Goal: Information Seeking & Learning: Learn about a topic

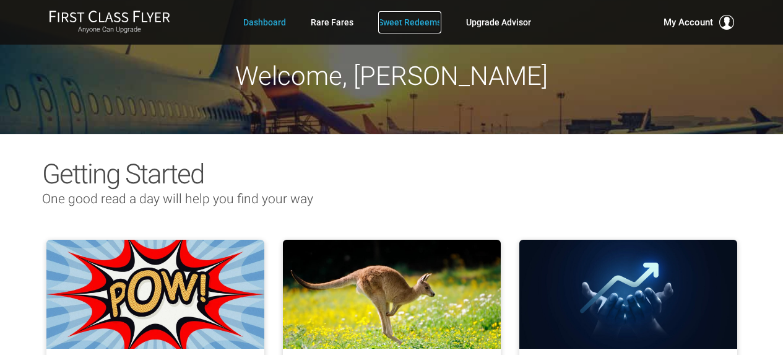
click at [387, 21] on link "Sweet Redeems" at bounding box center [409, 22] width 63 height 22
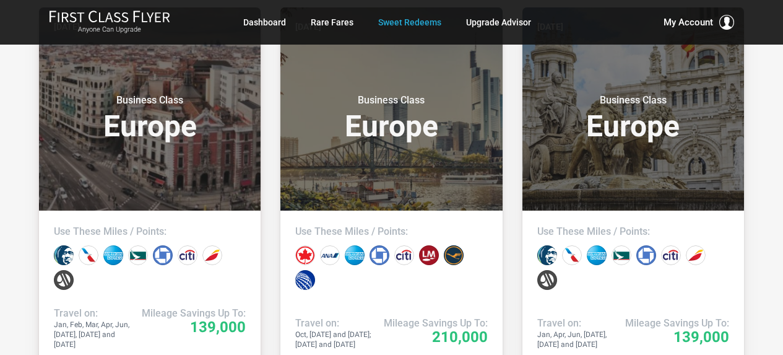
scroll to position [371, 0]
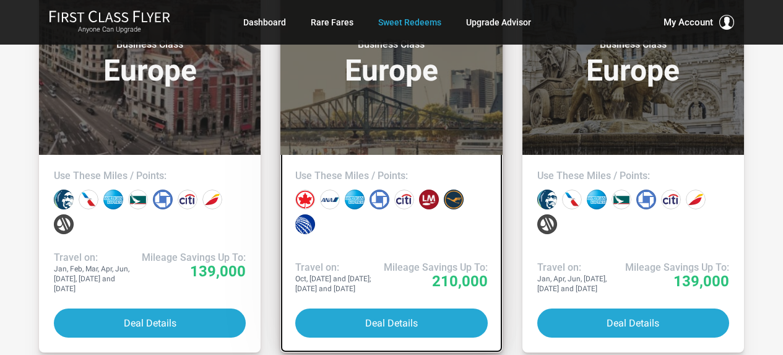
click at [428, 83] on h3 "Business Class Europe" at bounding box center [391, 61] width 192 height 47
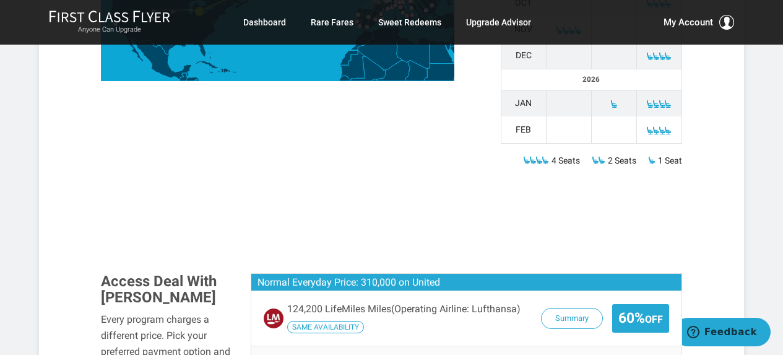
scroll to position [743, 0]
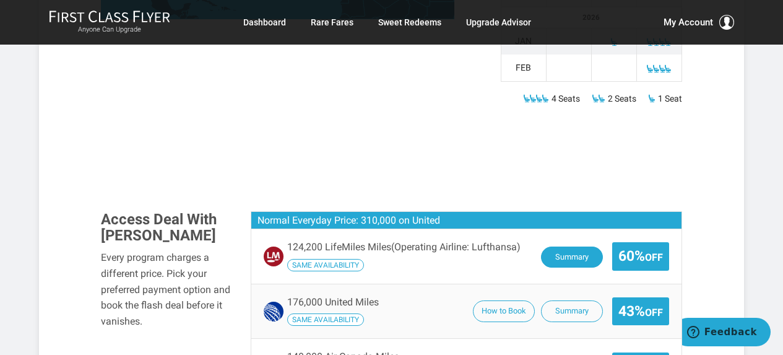
click at [541, 246] on button "Summary" at bounding box center [572, 257] width 62 height 22
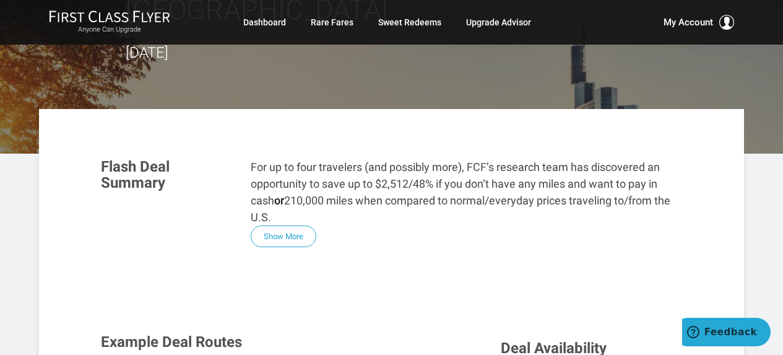
scroll to position [186, 0]
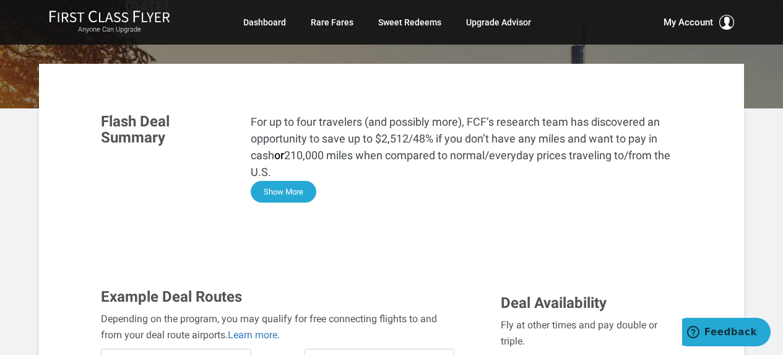
click at [298, 181] on button "Show More" at bounding box center [284, 192] width 66 height 22
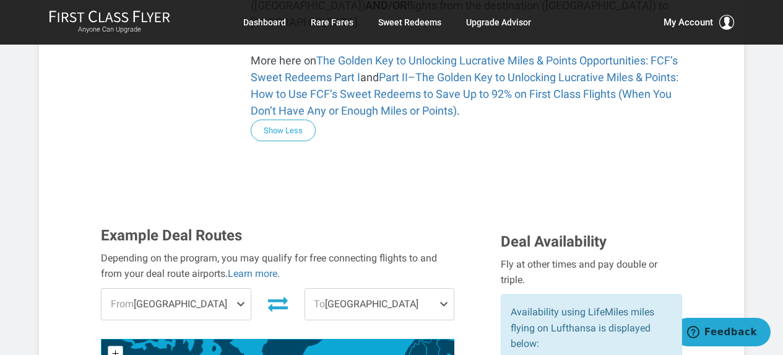
scroll to position [928, 0]
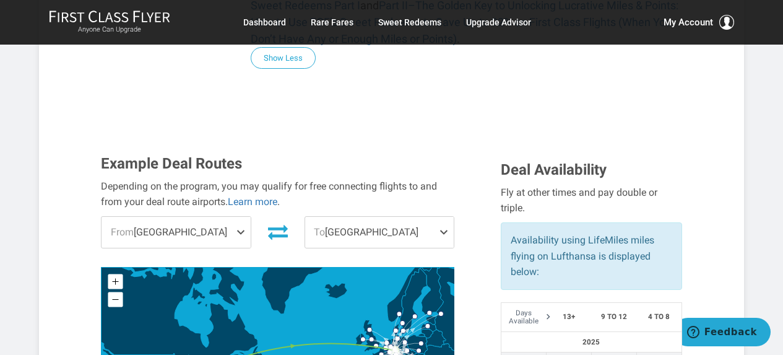
click at [404, 217] on span "To Frankfurt" at bounding box center [379, 232] width 149 height 31
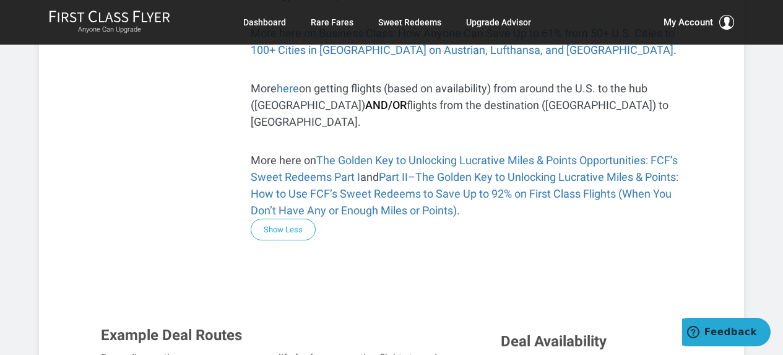
scroll to position [681, 0]
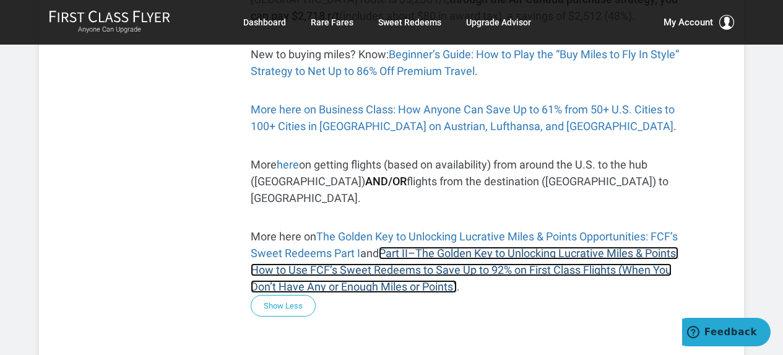
click at [474, 246] on link "Part II–The Golden Key to Unlocking Lucrative Miles & Points: How to Use FCF’s …" at bounding box center [465, 269] width 428 height 46
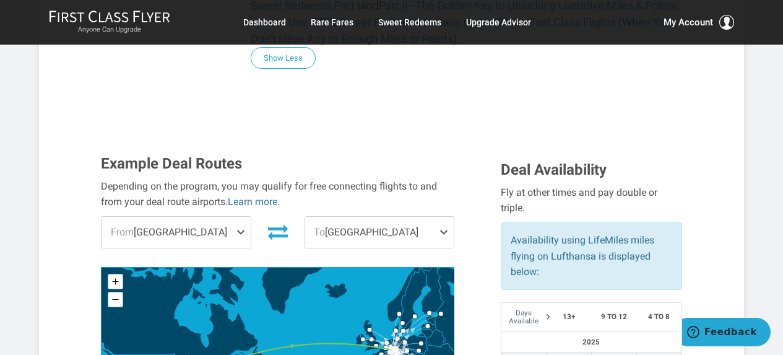
click at [485, 174] on div "Example Deal Routes Depending on the program, you may qualify for free connecti…" at bounding box center [292, 302] width 400 height 294
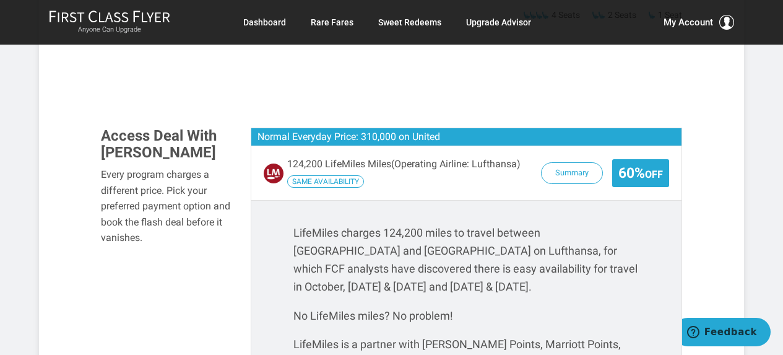
scroll to position [1424, 0]
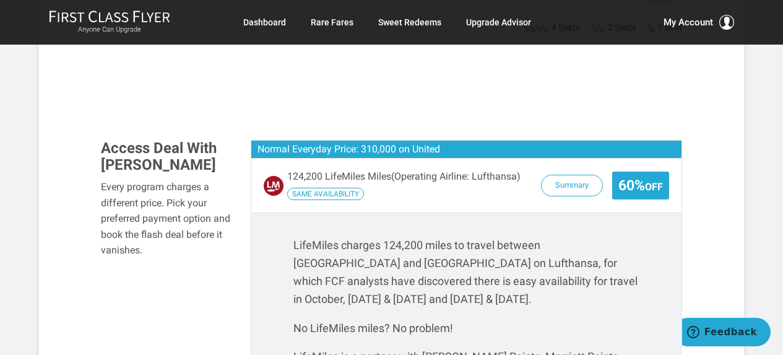
click at [320, 236] on p "LifeMiles charges 124,200 miles to travel between Detroit and Frankfurt on Luft…" at bounding box center [466, 271] width 347 height 71
click at [711, 217] on section "Flash Deal Summary For up to four travelers (and possibly more), FCF’s research…" at bounding box center [391, 11] width 705 height 2370
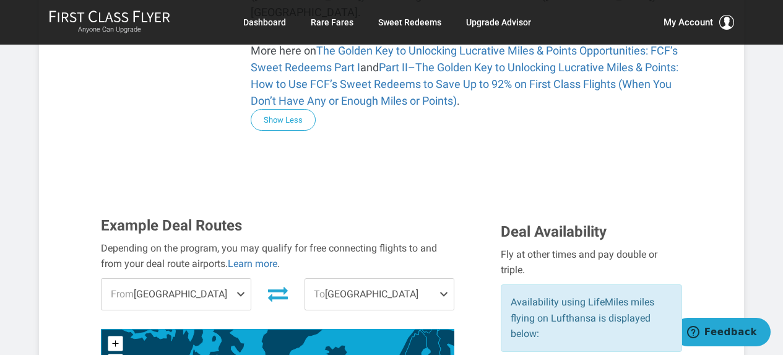
scroll to position [866, 0]
click at [198, 279] on span "From Detroit" at bounding box center [176, 294] width 149 height 31
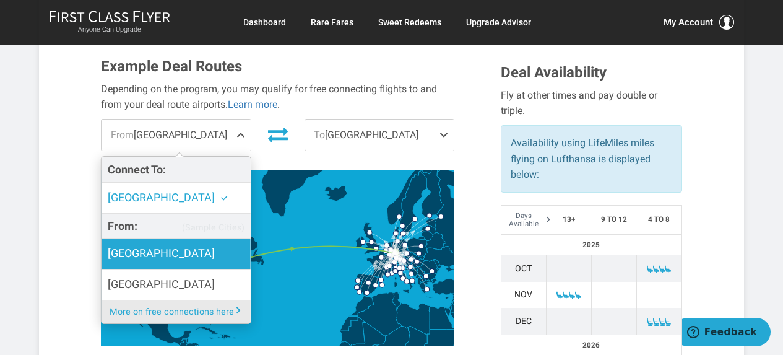
scroll to position [990, 0]
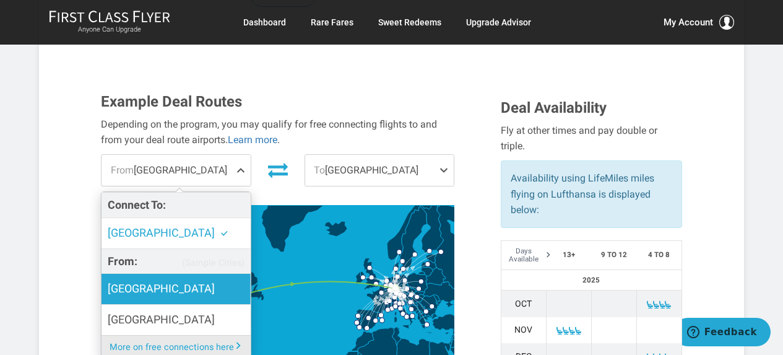
drag, startPoint x: 190, startPoint y: 248, endPoint x: 253, endPoint y: 198, distance: 80.1
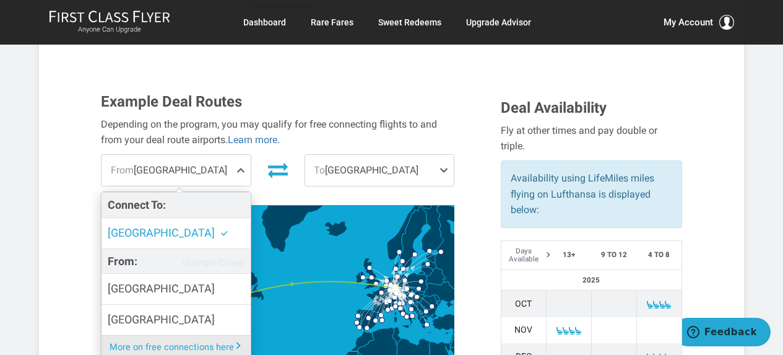
click at [190, 274] on label "Denver" at bounding box center [176, 289] width 149 height 30
click at [0, 0] on input "Denver" at bounding box center [0, 0] width 0 height 0
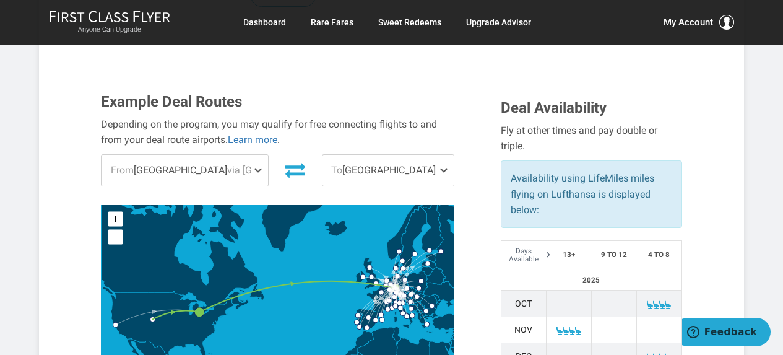
click at [378, 155] on span "To Frankfurt" at bounding box center [387, 170] width 131 height 31
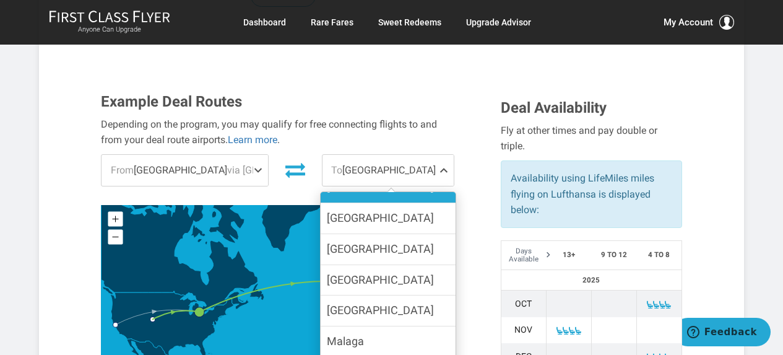
scroll to position [805, 0]
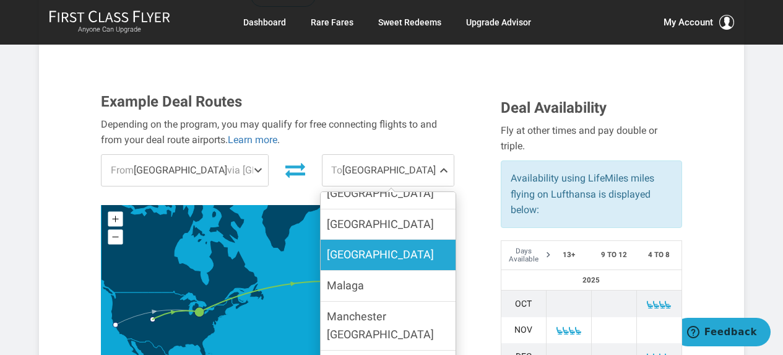
click at [376, 240] on label "Madrid" at bounding box center [388, 255] width 135 height 30
click at [0, 0] on input "Madrid" at bounding box center [0, 0] width 0 height 0
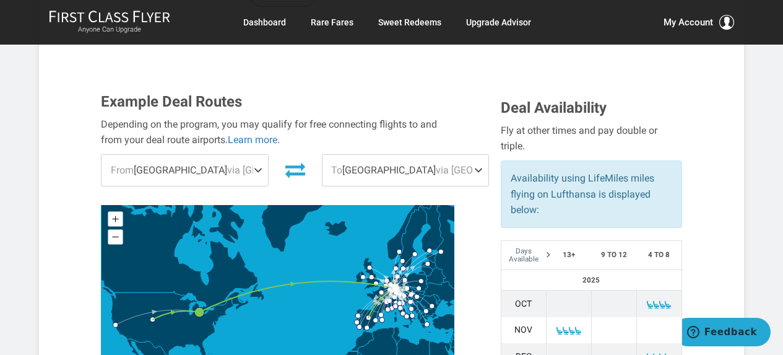
click at [475, 148] on div "Example Deal Routes Depending on the program, you may qualify for free connecti…" at bounding box center [292, 240] width 400 height 294
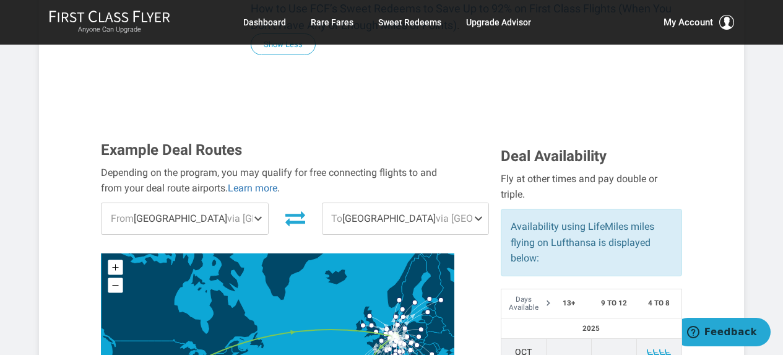
scroll to position [928, 0]
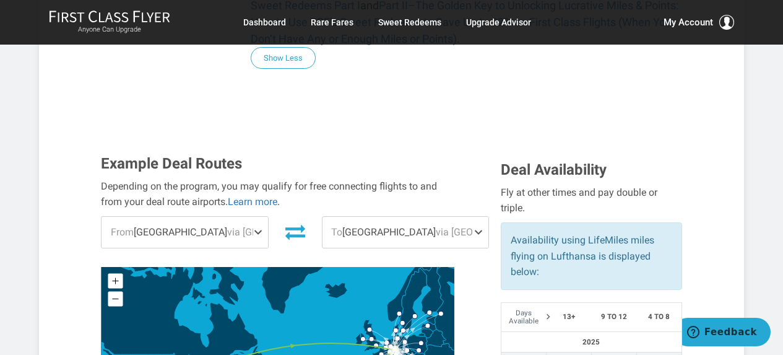
click at [227, 226] on span "via Detroit" at bounding box center [281, 232] width 109 height 12
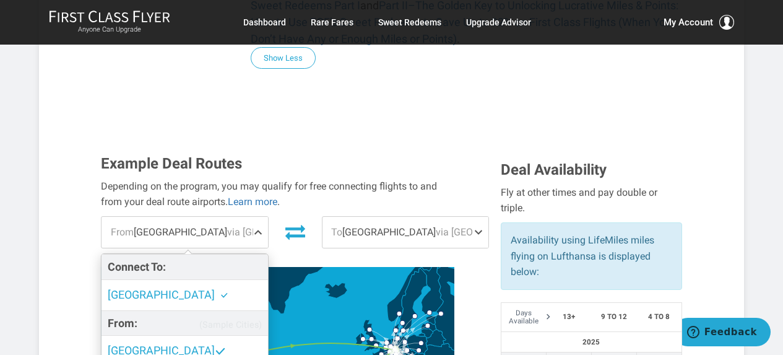
click at [485, 171] on div "Example Deal Routes Depending on the program, you may qualify for free connecti…" at bounding box center [292, 302] width 400 height 294
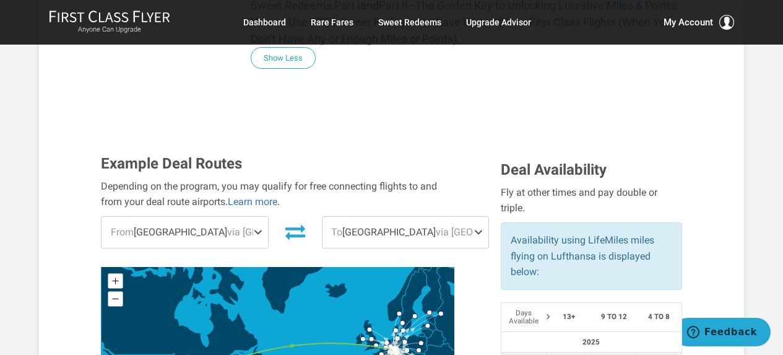
click at [227, 226] on span "via Detroit" at bounding box center [281, 232] width 109 height 12
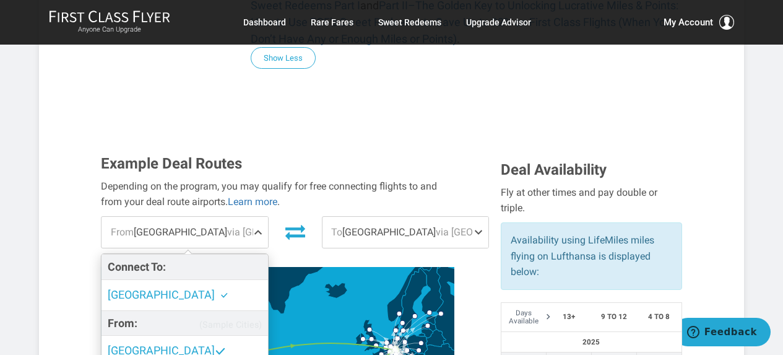
click at [270, 155] on h3 "Example Deal Routes" at bounding box center [277, 163] width 353 height 16
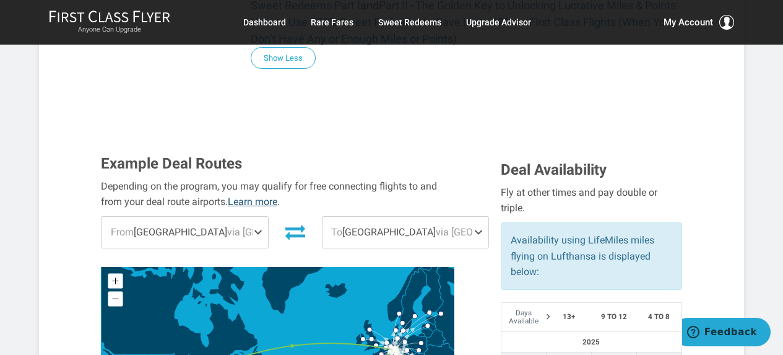
scroll to position [990, 0]
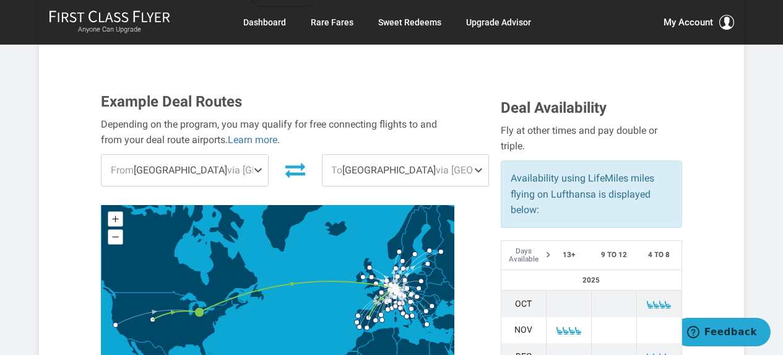
click at [223, 155] on span "From Denver via Detroit" at bounding box center [185, 170] width 166 height 31
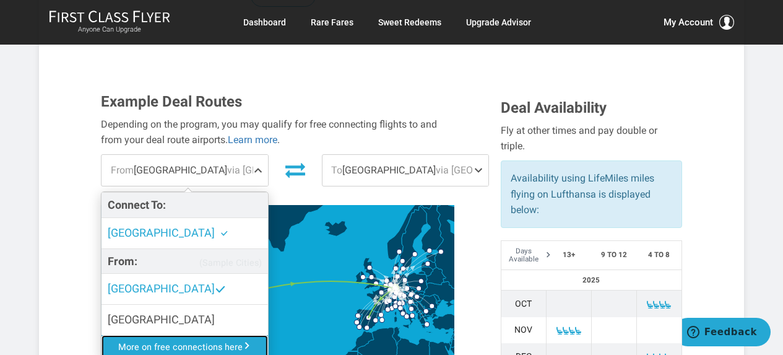
click at [187, 335] on link "More on free connections here" at bounding box center [185, 347] width 166 height 24
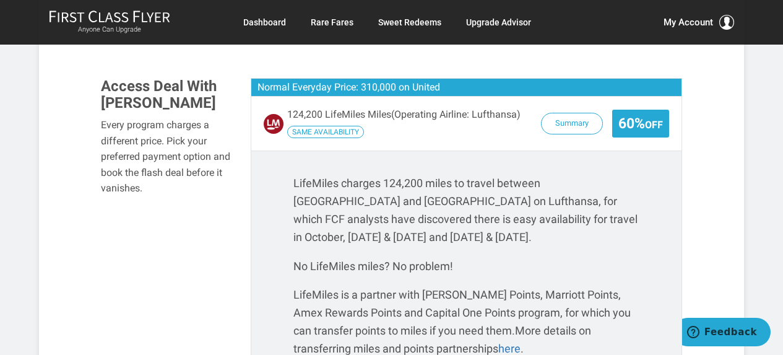
scroll to position [1733, 0]
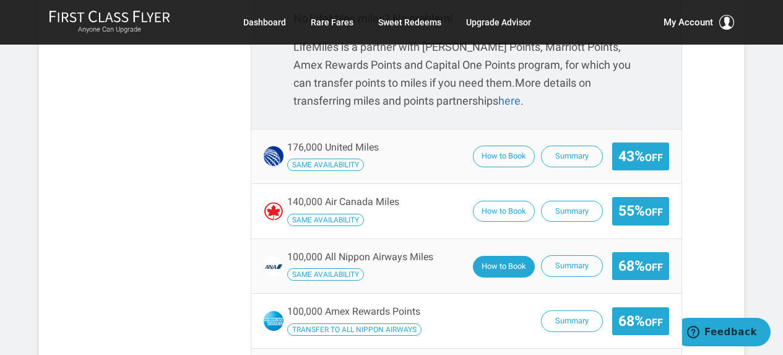
click at [492, 256] on button "How to Book" at bounding box center [504, 267] width 62 height 22
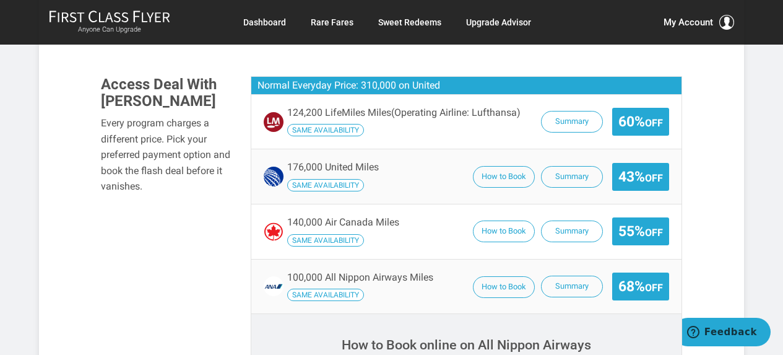
scroll to position [1424, 0]
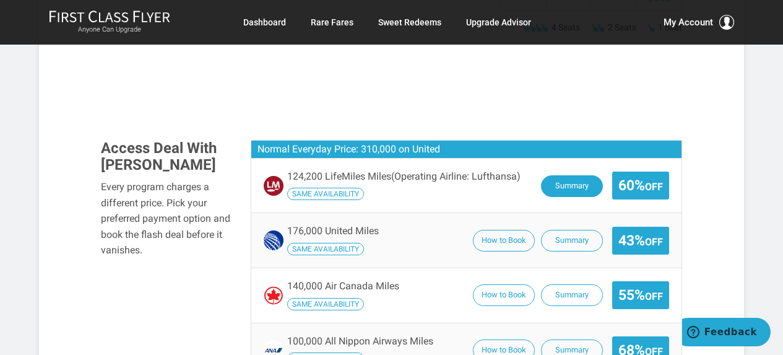
click at [569, 175] on button "Summary" at bounding box center [572, 186] width 62 height 22
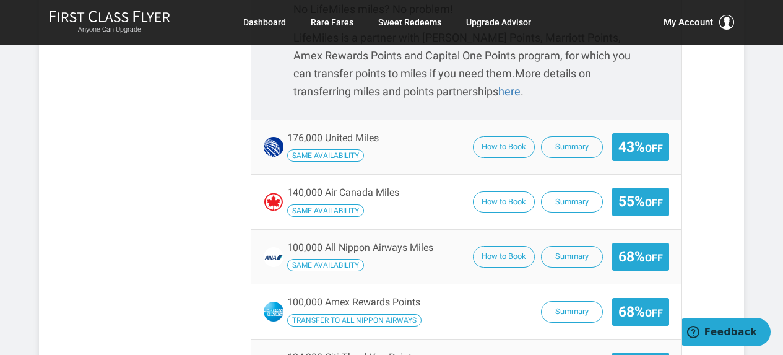
scroll to position [1795, 0]
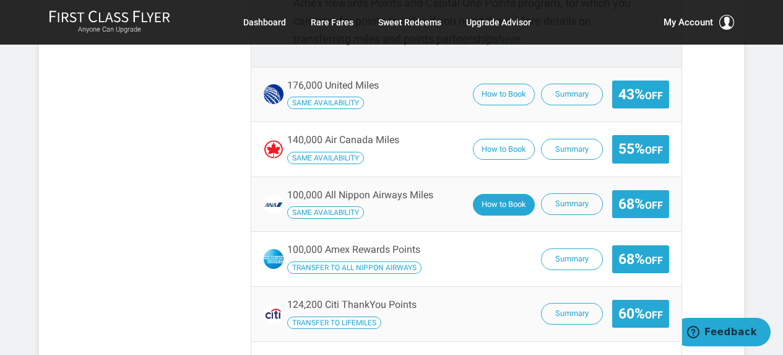
click at [498, 194] on button "How to Book" at bounding box center [504, 205] width 62 height 22
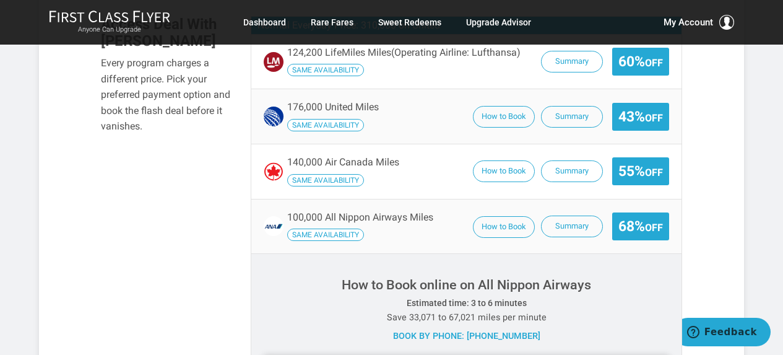
scroll to position [1733, 0]
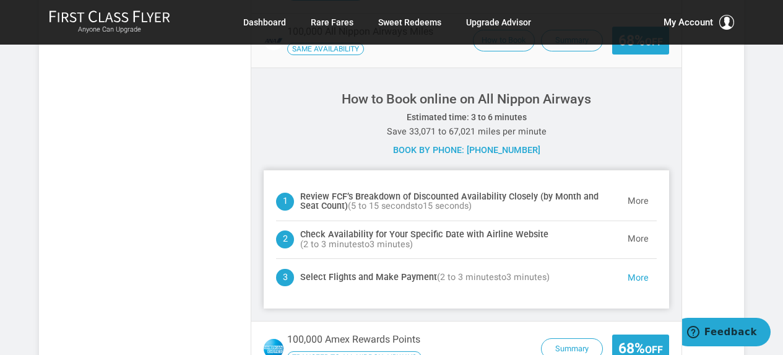
click at [638, 266] on button "More" at bounding box center [638, 278] width 37 height 25
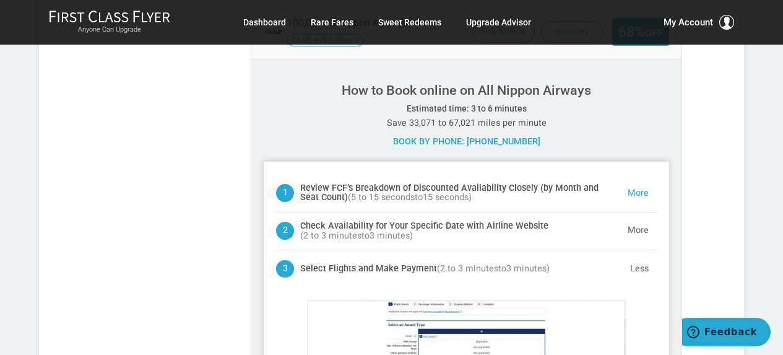
click at [644, 181] on button "More" at bounding box center [638, 193] width 37 height 25
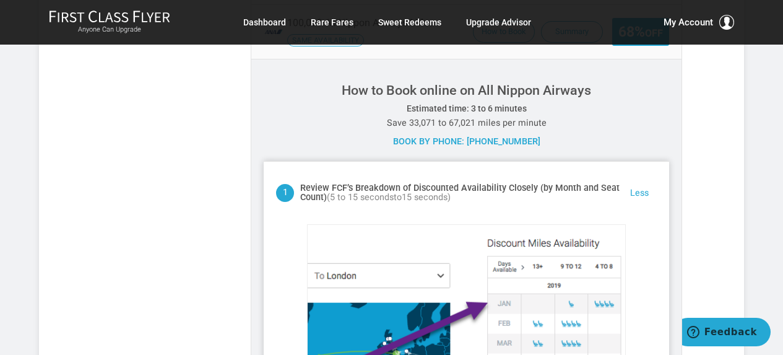
scroll to position [1790, 0]
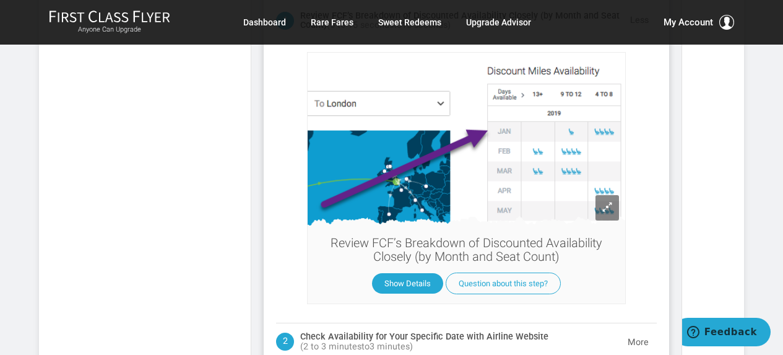
click at [642, 330] on button "More" at bounding box center [638, 342] width 37 height 25
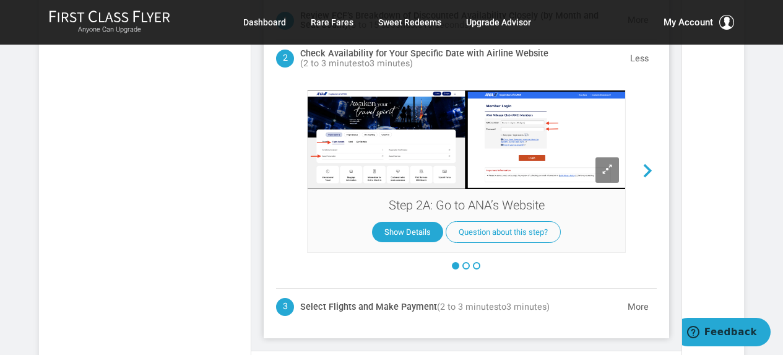
scroll to position [1827, 0]
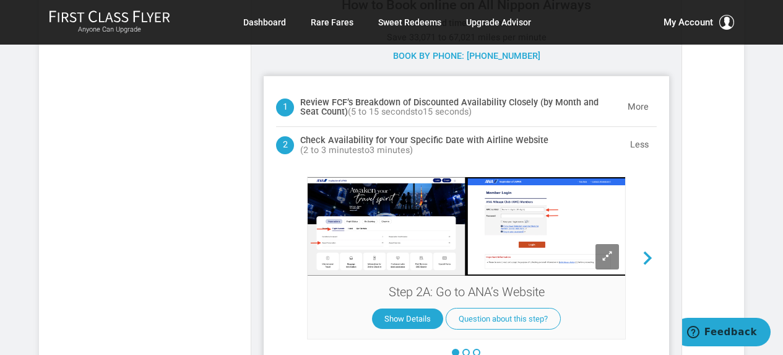
click at [649, 249] on span at bounding box center [648, 258] width 18 height 18
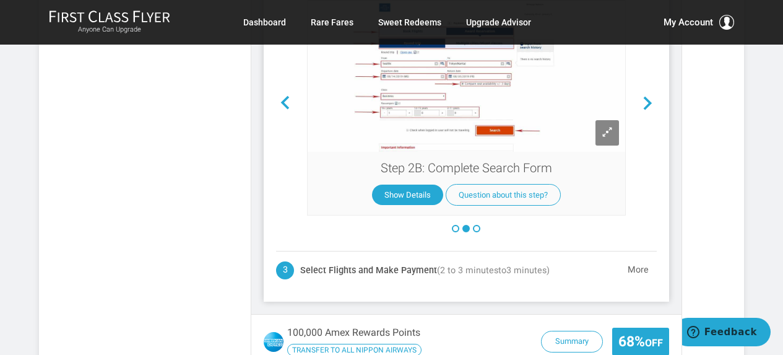
scroll to position [1889, 0]
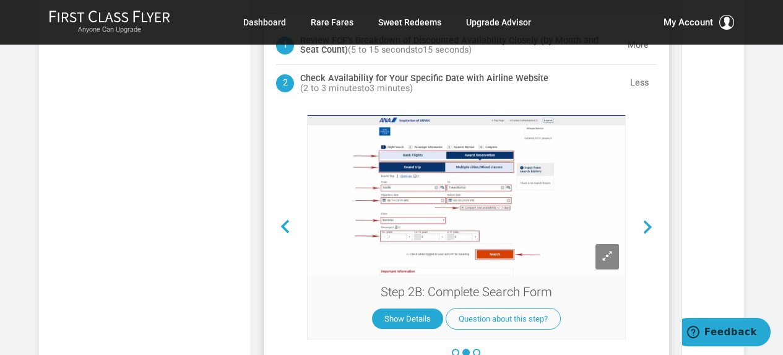
click at [642, 218] on span at bounding box center [648, 227] width 18 height 18
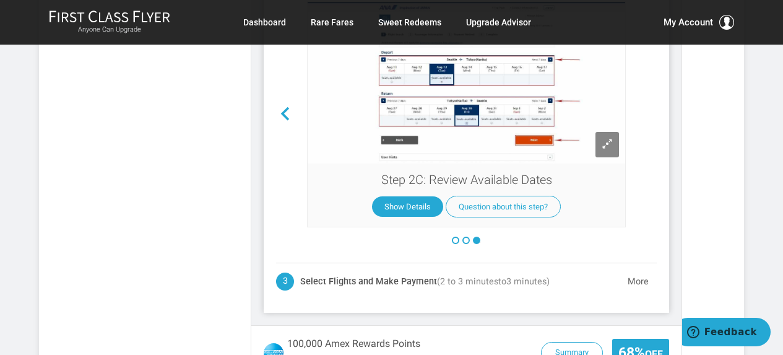
scroll to position [2075, 0]
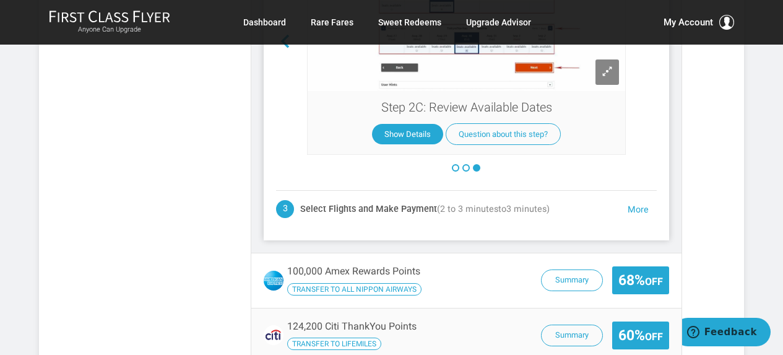
click at [642, 197] on button "More" at bounding box center [638, 209] width 37 height 25
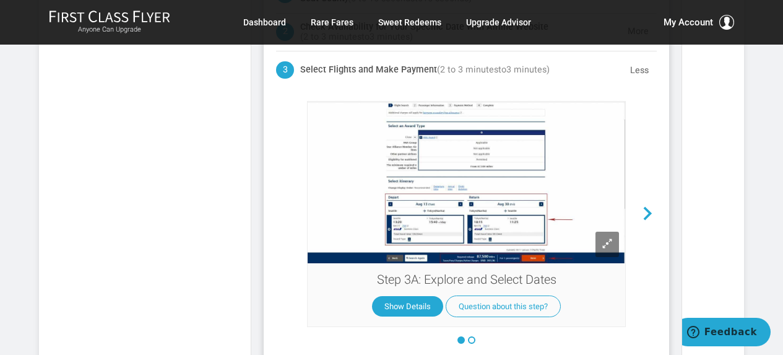
scroll to position [1989, 0]
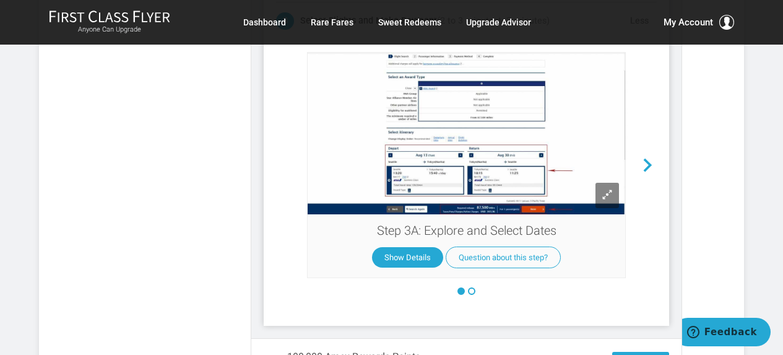
click at [652, 157] on span at bounding box center [648, 166] width 18 height 18
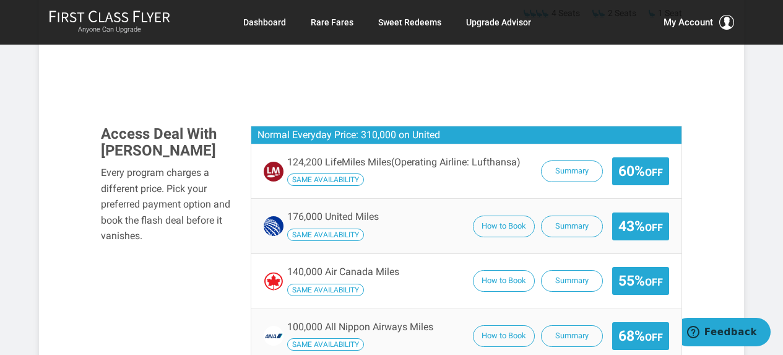
scroll to position [1432, 0]
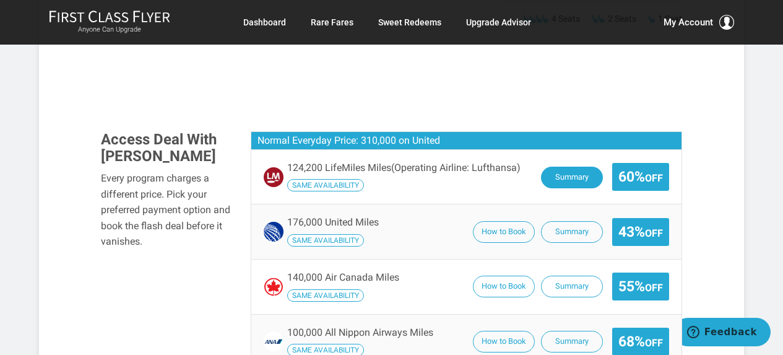
click at [581, 166] on button "Summary" at bounding box center [572, 177] width 62 height 22
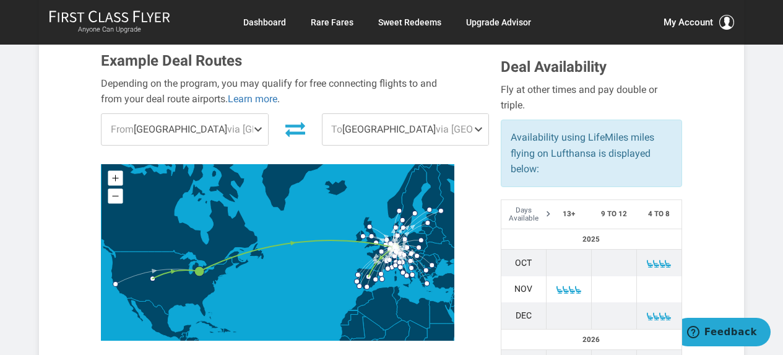
scroll to position [999, 0]
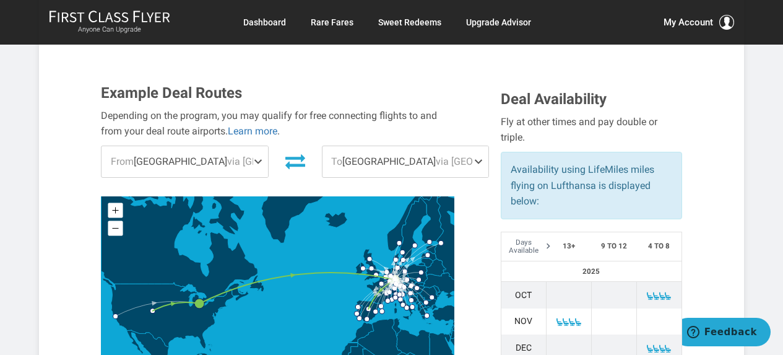
click at [227, 155] on span "via Detroit" at bounding box center [281, 161] width 109 height 12
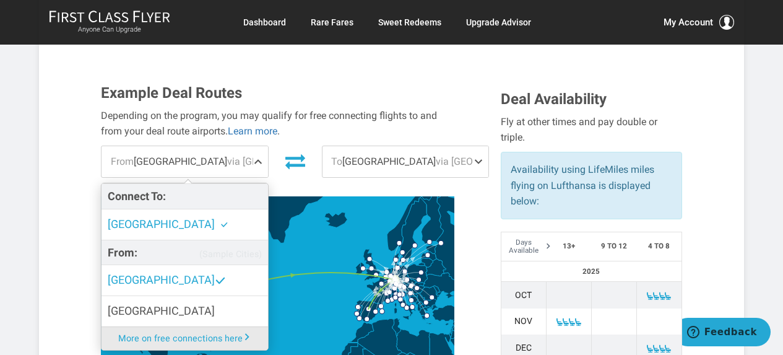
click at [305, 108] on div "Depending on the program, you may qualify for free connecting flights to and fr…" at bounding box center [277, 124] width 353 height 32
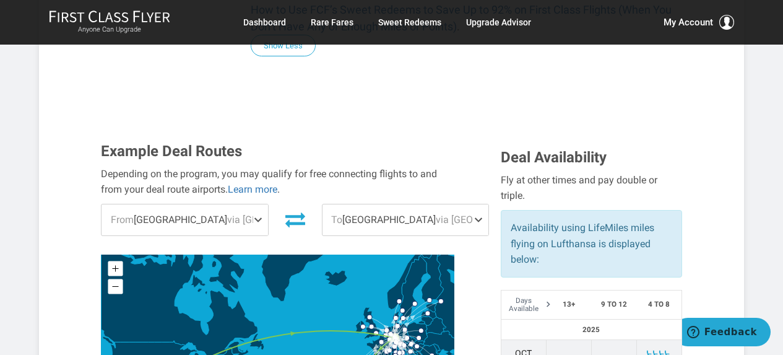
scroll to position [937, 0]
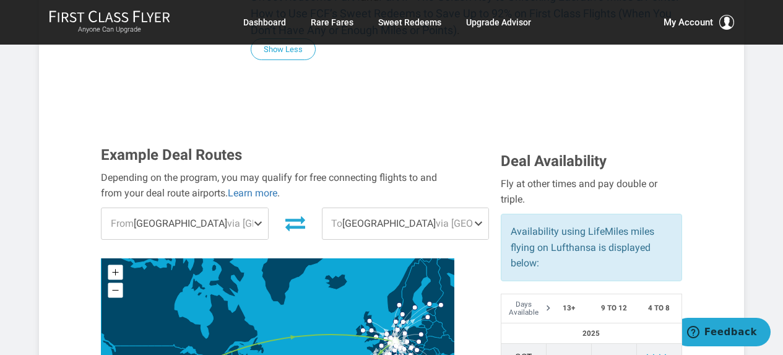
click at [227, 217] on span "via Detroit" at bounding box center [281, 223] width 109 height 12
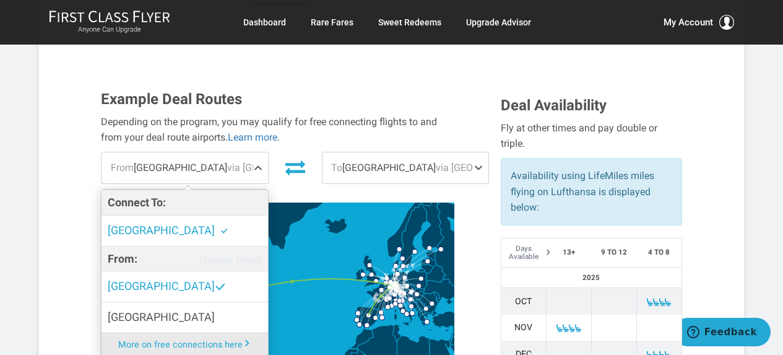
scroll to position [999, 0]
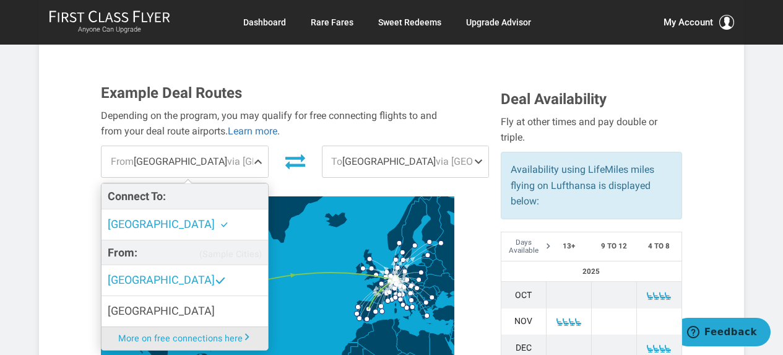
click at [436, 155] on span "via Frankfurt" at bounding box center [490, 161] width 109 height 12
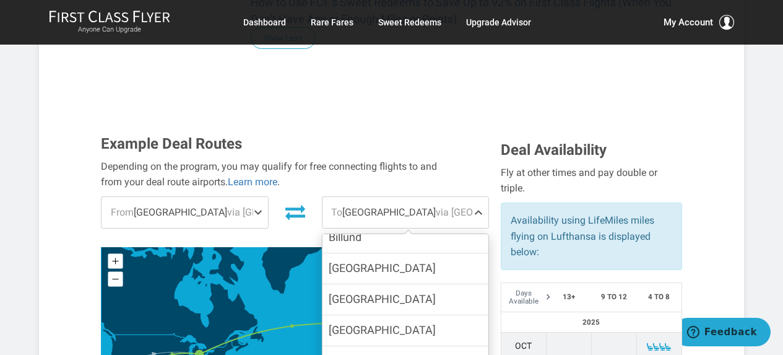
scroll to position [937, 0]
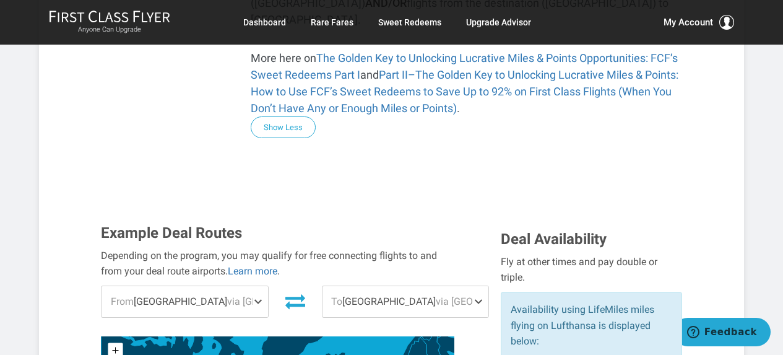
scroll to position [813, 0]
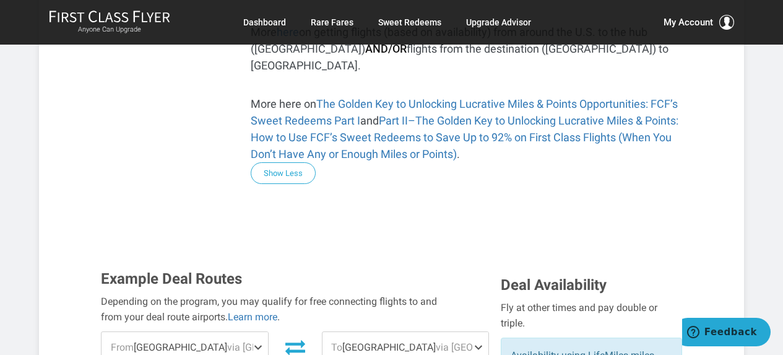
click at [170, 332] on span "From Denver via Detroit" at bounding box center [185, 347] width 166 height 31
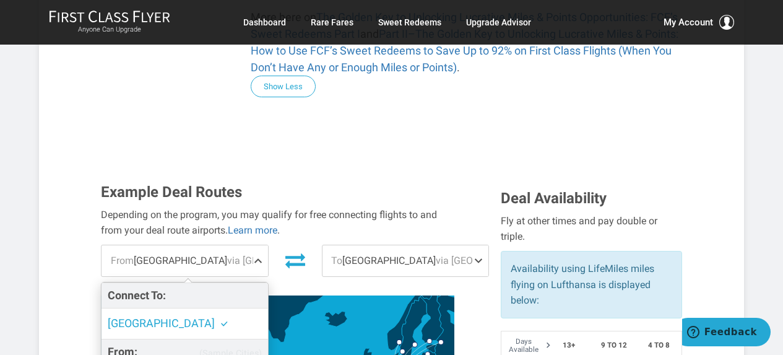
scroll to position [937, 0]
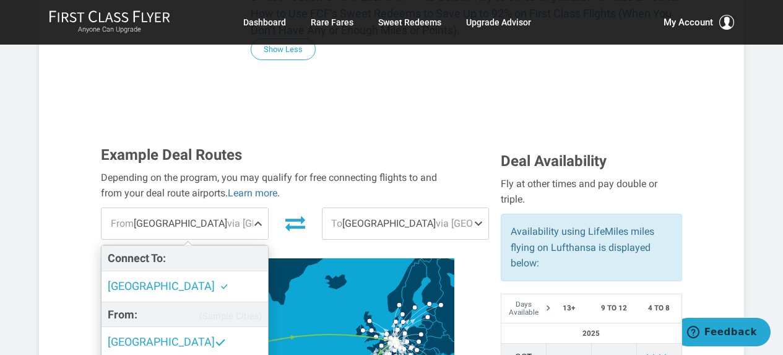
click at [475, 231] on div "Example Deal Routes Depending on the program, you may qualify for free connecti…" at bounding box center [292, 294] width 400 height 294
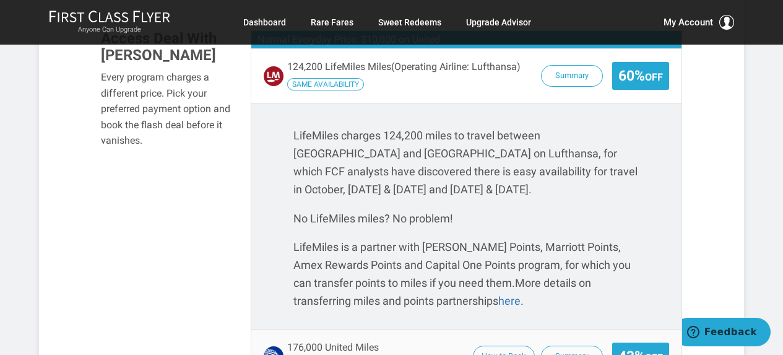
scroll to position [1680, 0]
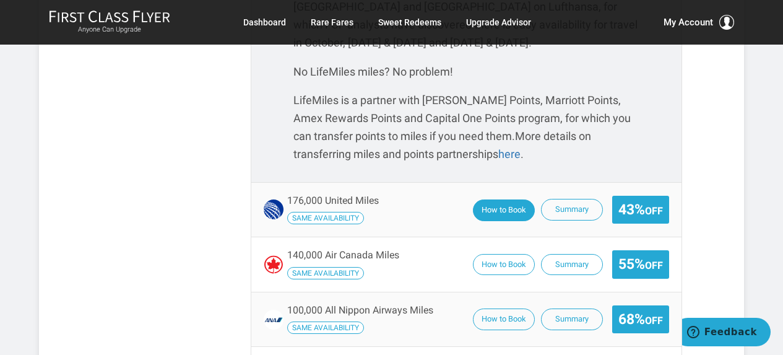
click at [477, 199] on button "How to Book" at bounding box center [504, 210] width 62 height 22
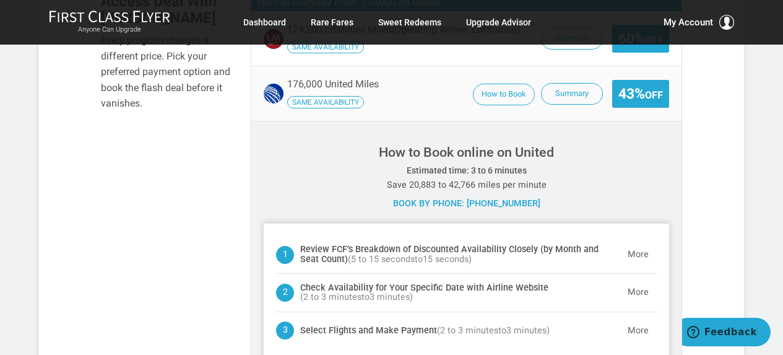
scroll to position [1494, 0]
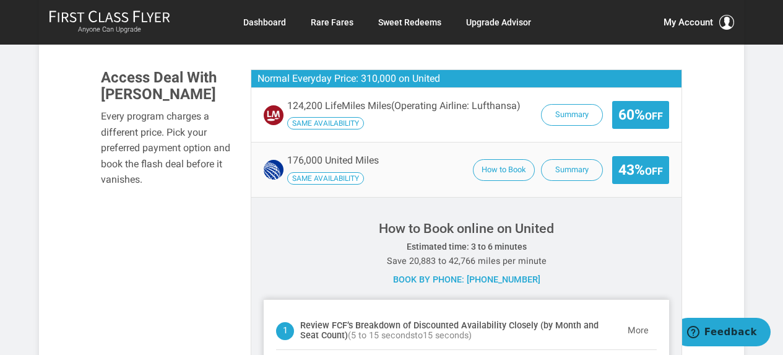
click at [506, 156] on span "How to Book Summary 43% Off" at bounding box center [568, 170] width 202 height 28
click at [507, 160] on button "How to Book" at bounding box center [504, 171] width 62 height 22
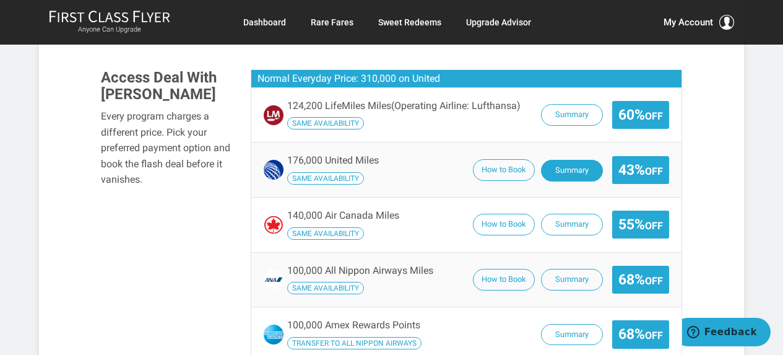
click at [574, 160] on button "Summary" at bounding box center [572, 171] width 62 height 22
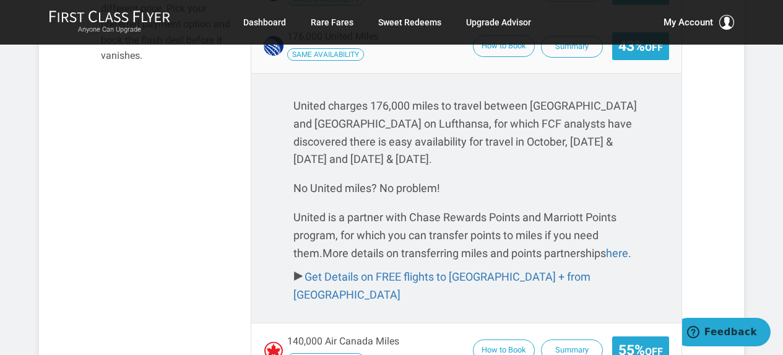
scroll to position [1680, 0]
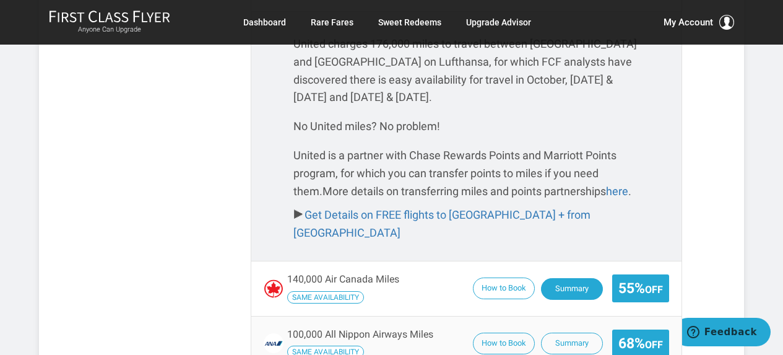
click at [575, 278] on button "Summary" at bounding box center [572, 289] width 62 height 22
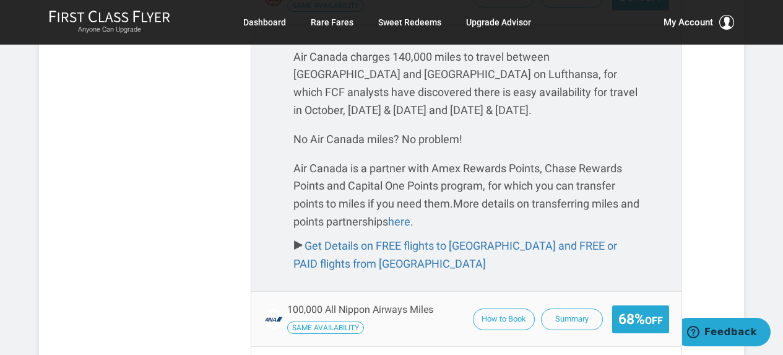
scroll to position [1804, 0]
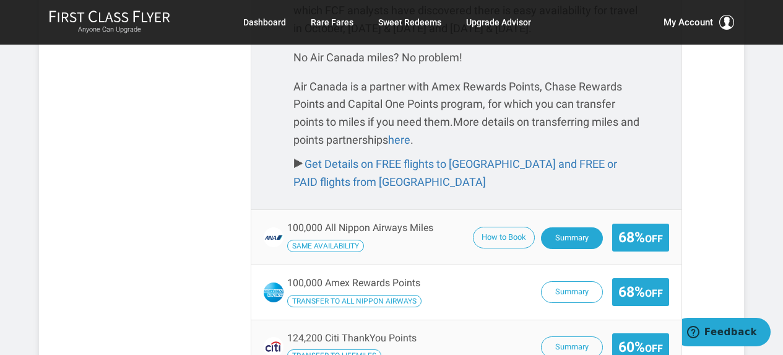
click at [551, 227] on button "Summary" at bounding box center [572, 238] width 62 height 22
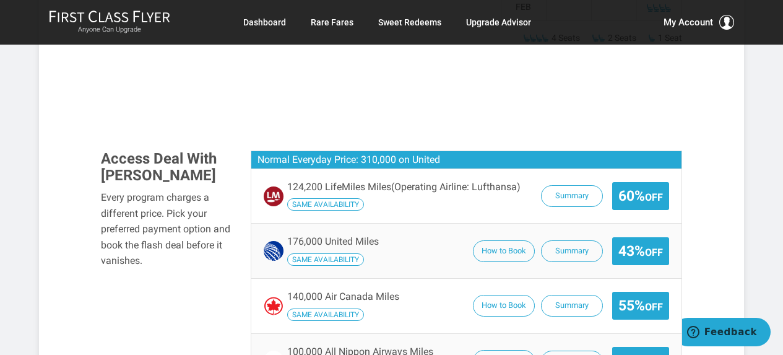
scroll to position [1370, 0]
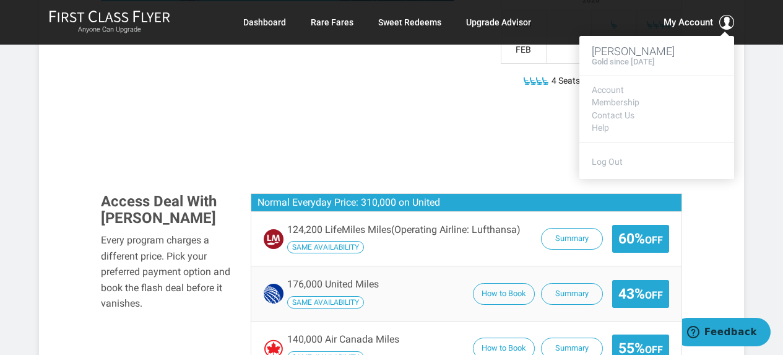
click at [733, 151] on footer "Log Out" at bounding box center [656, 160] width 155 height 37
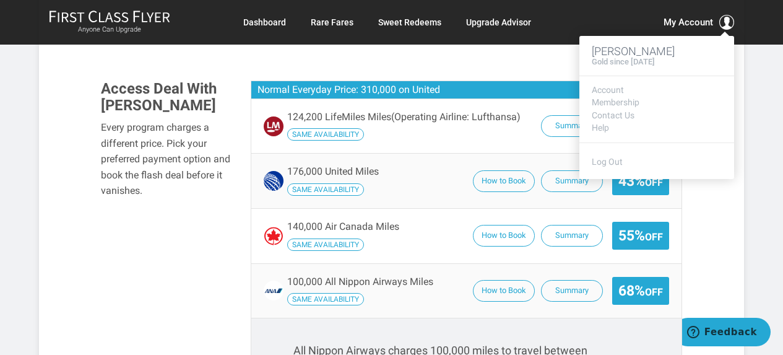
scroll to position [1556, 0]
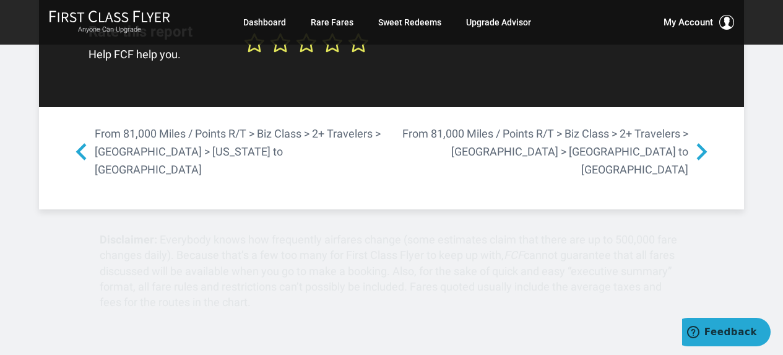
scroll to position [2670, 0]
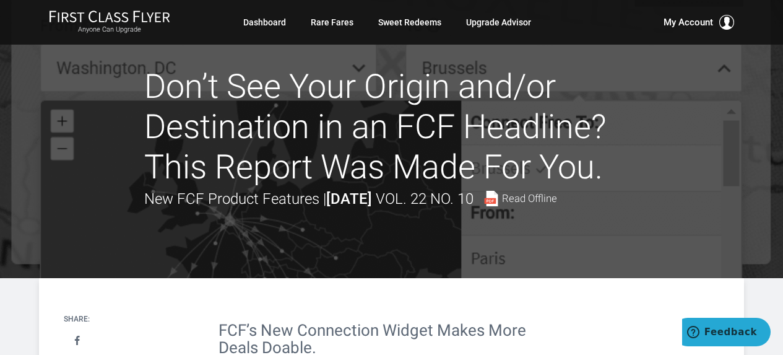
click at [732, 178] on div at bounding box center [391, 139] width 783 height 278
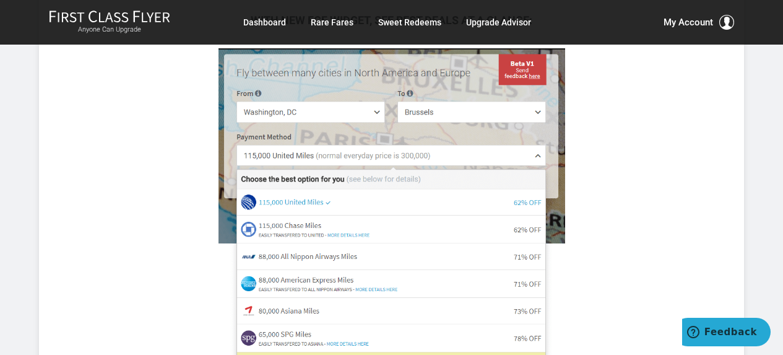
scroll to position [1052, 0]
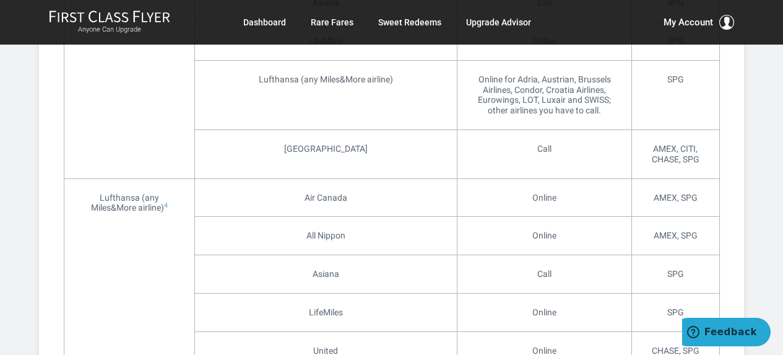
scroll to position [5169, 0]
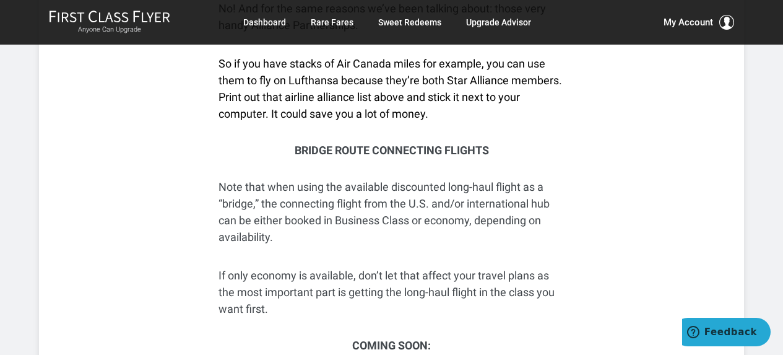
scroll to position [6963, 0]
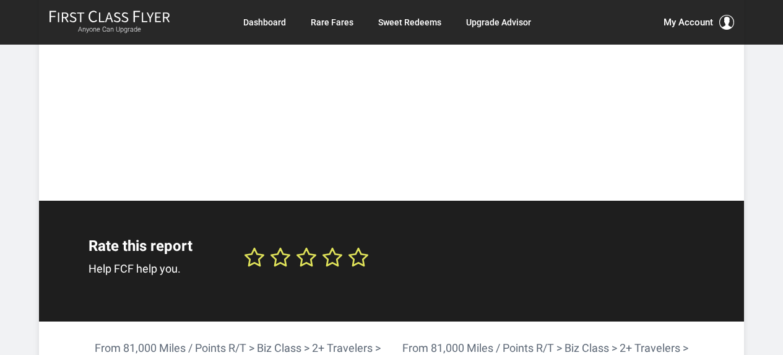
scroll to position [768, 0]
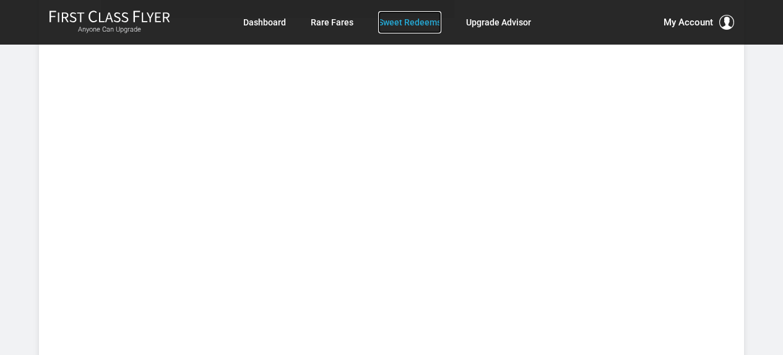
click at [423, 25] on link "Sweet Redeems" at bounding box center [409, 22] width 63 height 22
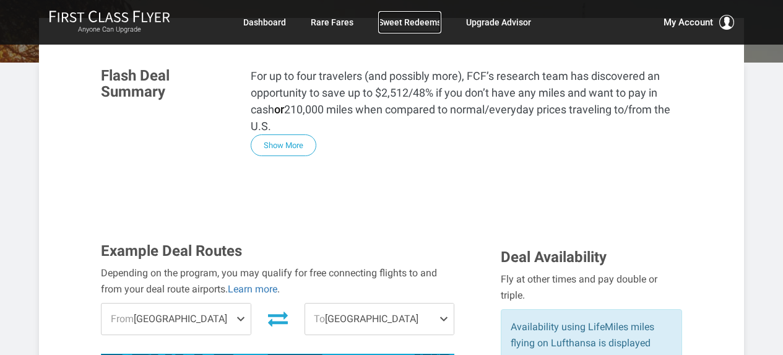
scroll to position [0, 0]
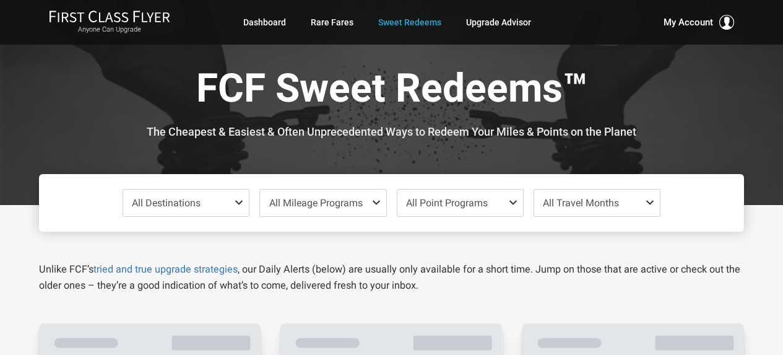
click at [482, 211] on span "All Point Programs" at bounding box center [460, 202] width 126 height 27
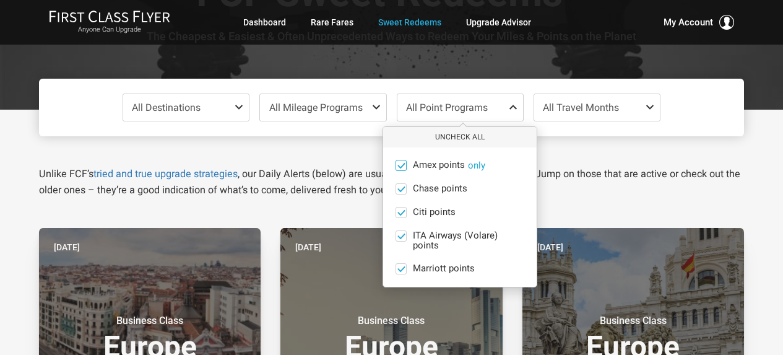
scroll to position [124, 0]
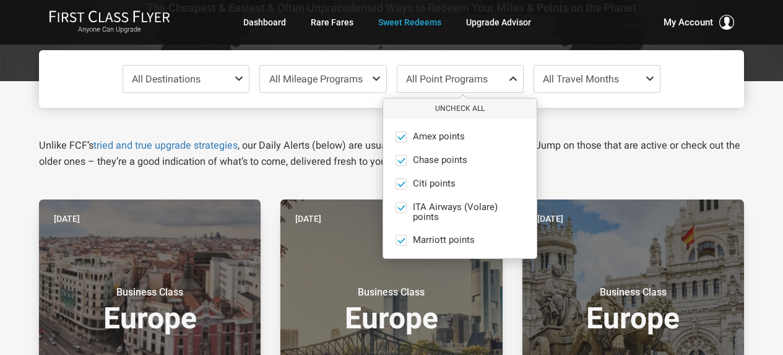
click at [608, 75] on span "All Travel Months" at bounding box center [581, 79] width 76 height 12
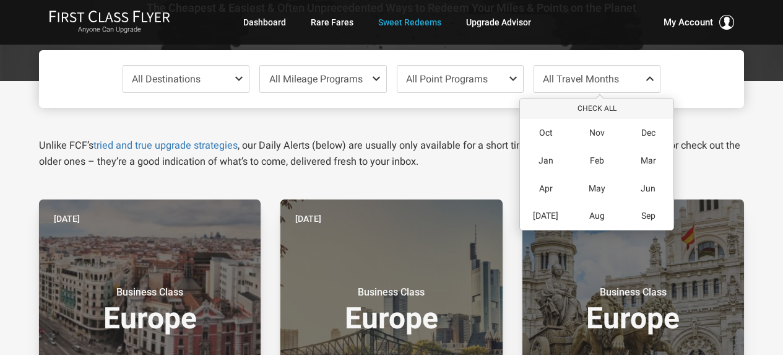
click at [350, 84] on span "All Mileage Programs" at bounding box center [315, 79] width 93 height 12
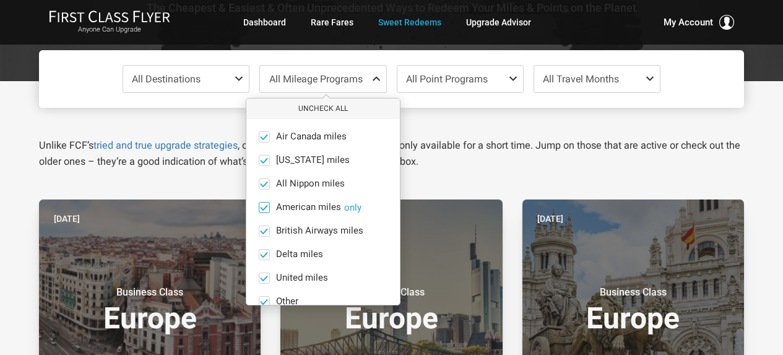
scroll to position [24, 0]
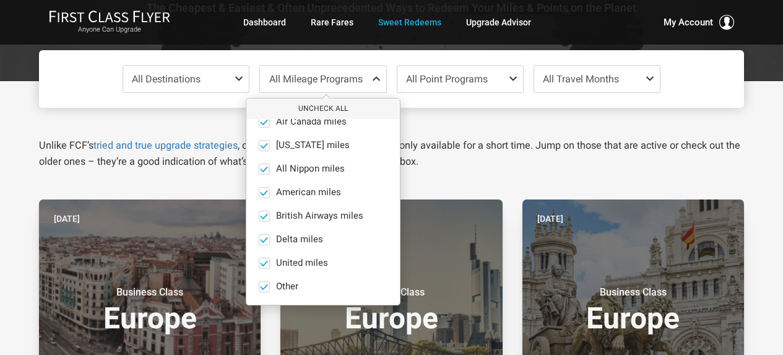
click at [195, 72] on span "All Destinations" at bounding box center [186, 79] width 126 height 27
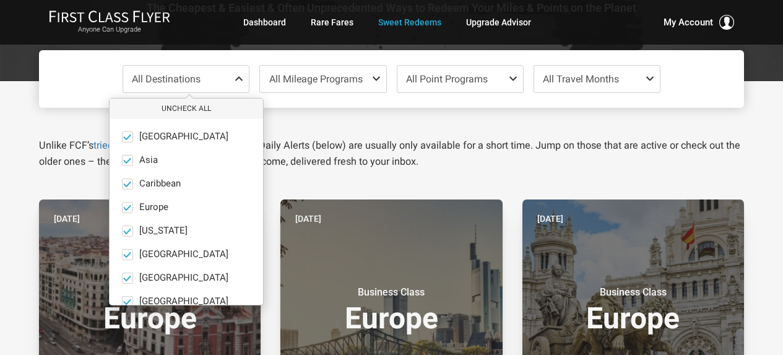
scroll to position [85, 0]
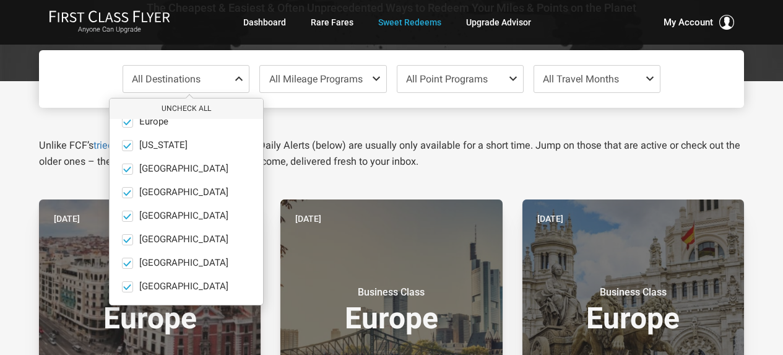
click at [345, 150] on p "Unlike FCF’s tried and true upgrade strategies , our Daily Alerts (below) are u…" at bounding box center [391, 153] width 705 height 32
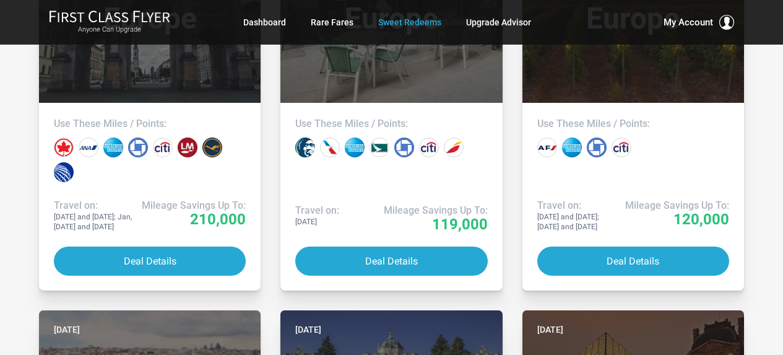
scroll to position [743, 0]
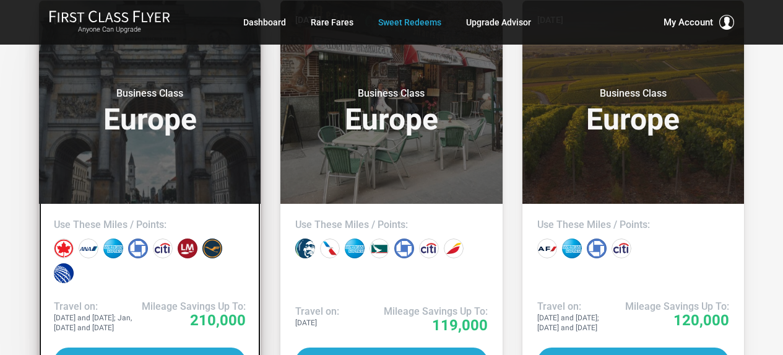
click at [153, 132] on header "Today Business Class Europe" at bounding box center [150, 102] width 222 height 203
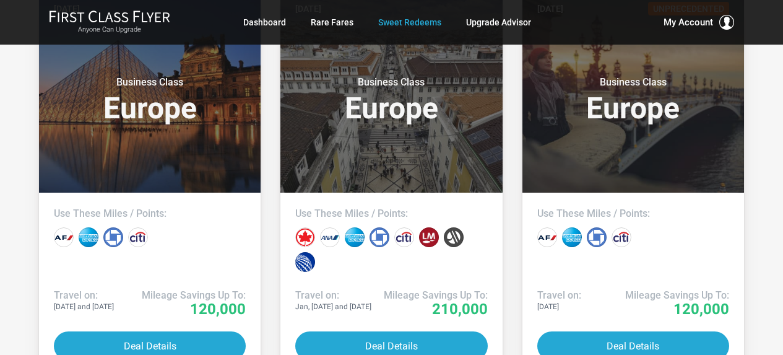
scroll to position [1485, 0]
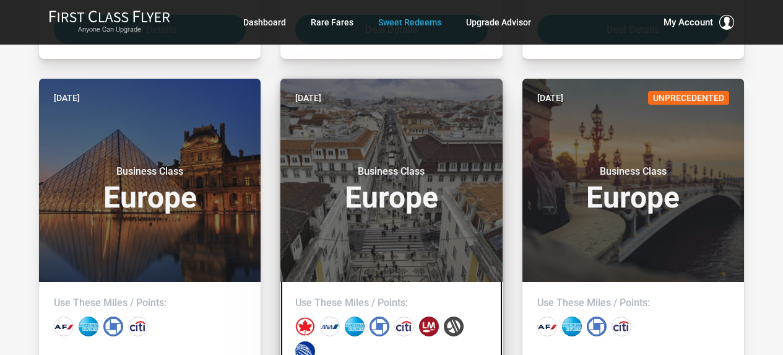
click at [410, 189] on h3 "Business Class Europe" at bounding box center [391, 188] width 192 height 47
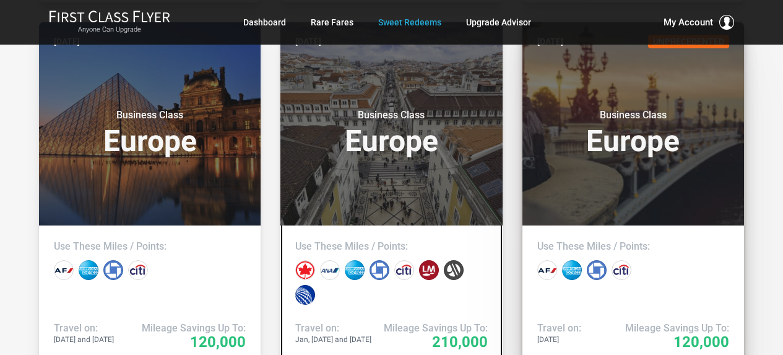
scroll to position [1547, 0]
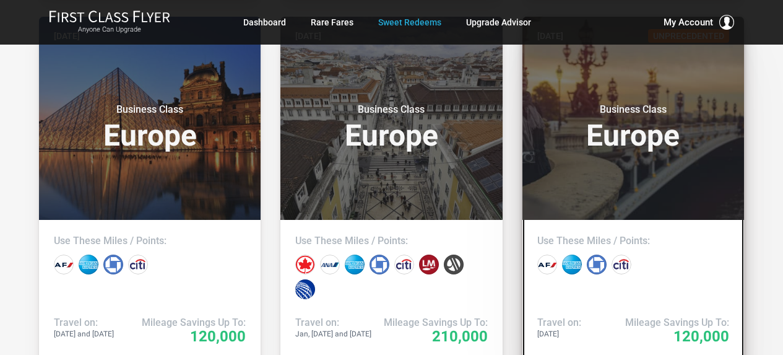
click at [667, 152] on header "Two days ago Unprecedented Business Class Europe" at bounding box center [633, 118] width 222 height 203
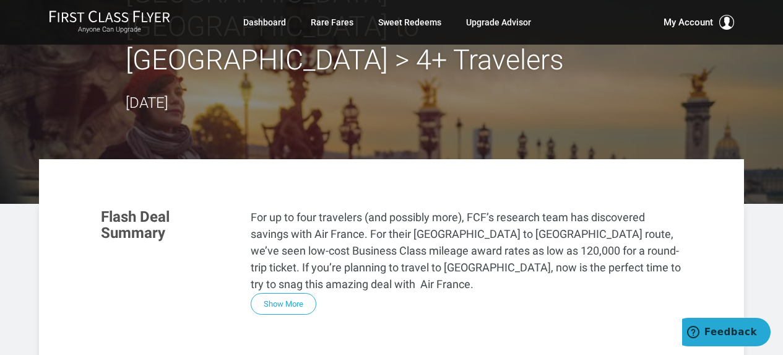
click at [277, 293] on button "Show More" at bounding box center [284, 304] width 66 height 22
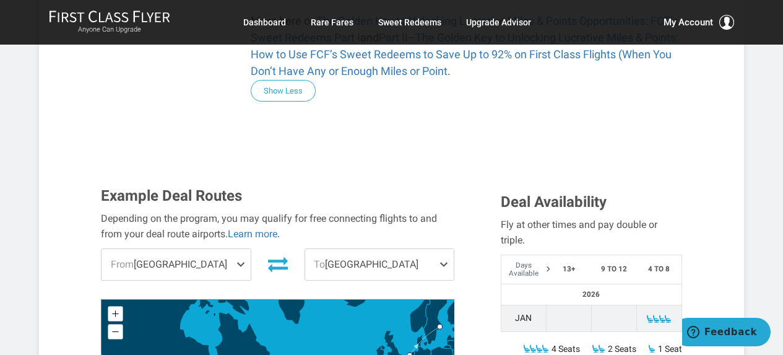
scroll to position [928, 0]
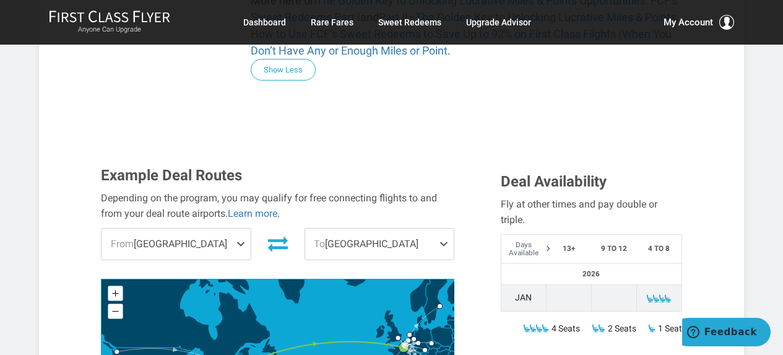
click at [203, 228] on span "From Boston" at bounding box center [176, 243] width 149 height 31
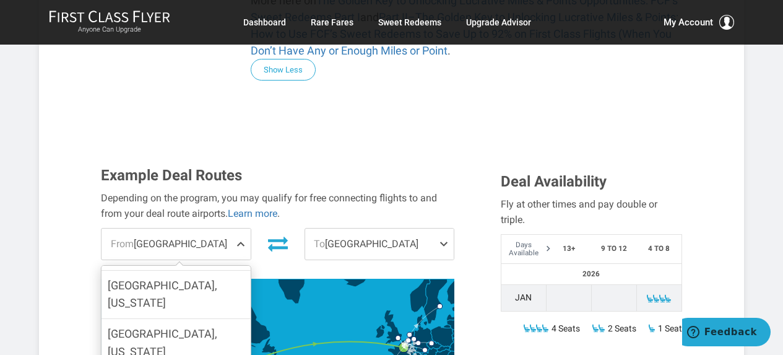
scroll to position [371, 0]
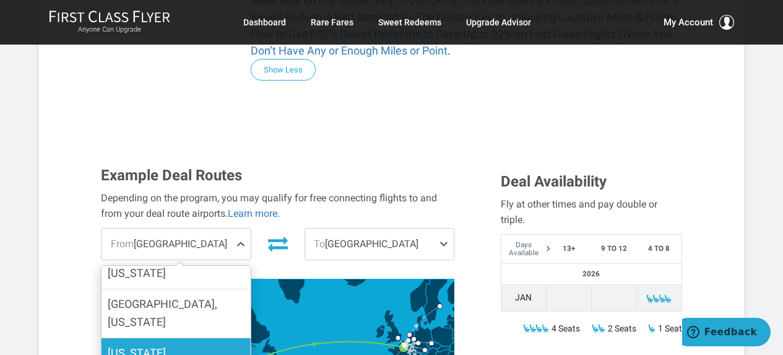
click at [178, 338] on label "Kansas City" at bounding box center [176, 362] width 149 height 48
click at [0, 0] on input "Kansas City" at bounding box center [0, 0] width 0 height 0
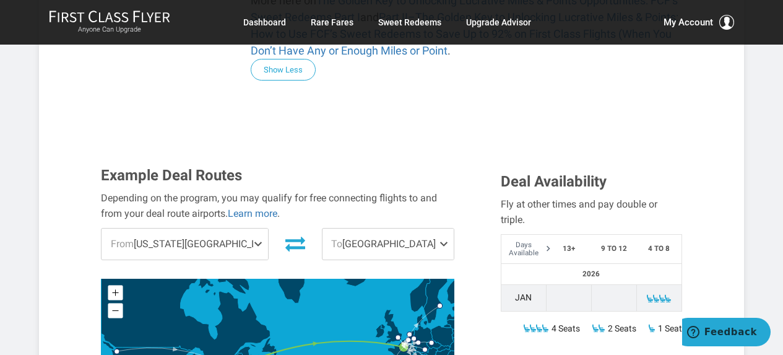
click at [441, 228] on span at bounding box center [446, 243] width 15 height 31
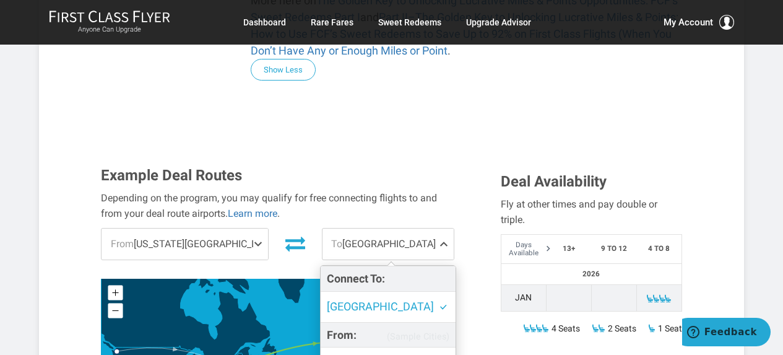
click at [551, 267] on div "Example Deal Routes Depending on the program, you may qualify for free connecti…" at bounding box center [392, 320] width 600 height 306
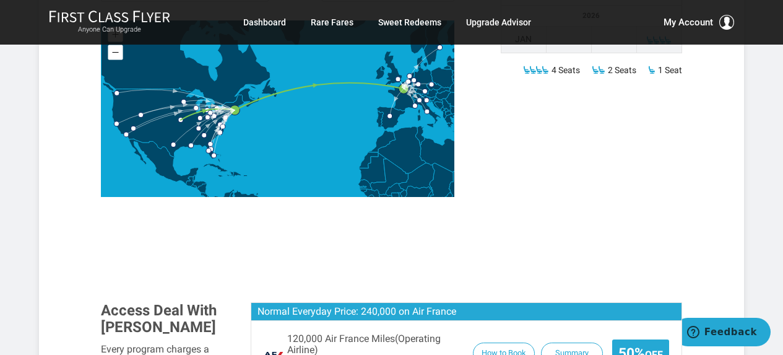
scroll to position [1300, 0]
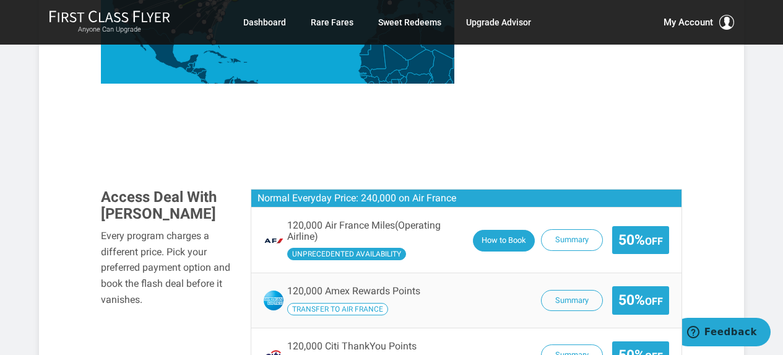
click at [496, 230] on button "How to Book" at bounding box center [504, 241] width 62 height 22
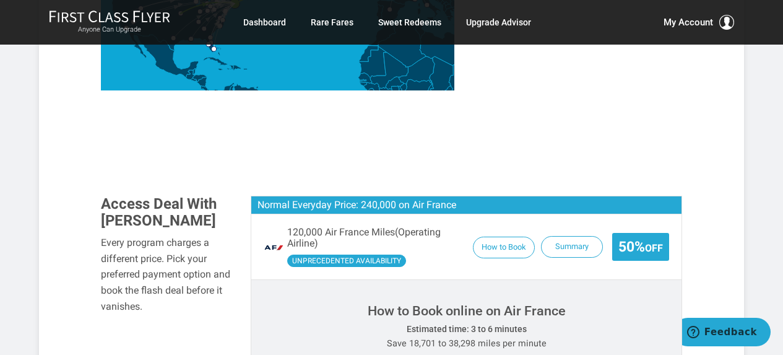
scroll to position [1238, 0]
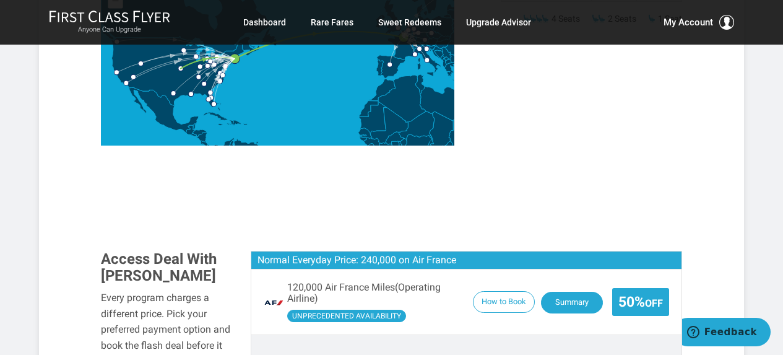
click at [562, 292] on button "Summary" at bounding box center [572, 303] width 62 height 22
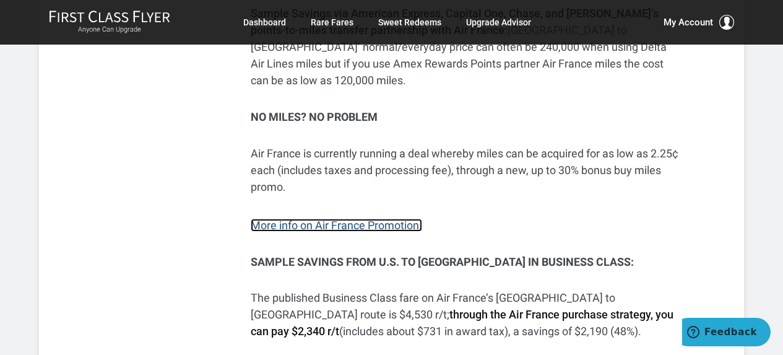
scroll to position [371, 0]
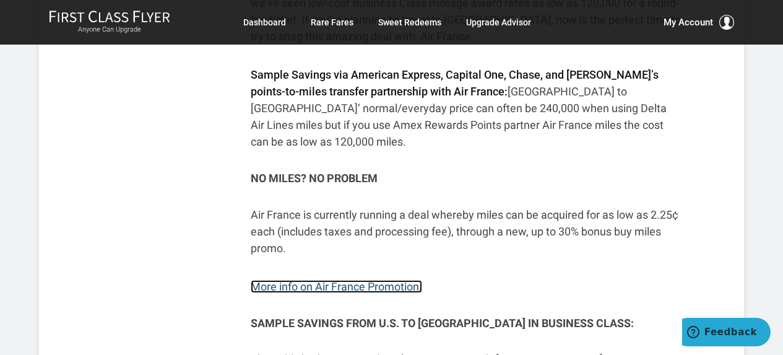
click at [315, 280] on link "More info on Air France Promotion." at bounding box center [336, 286] width 171 height 13
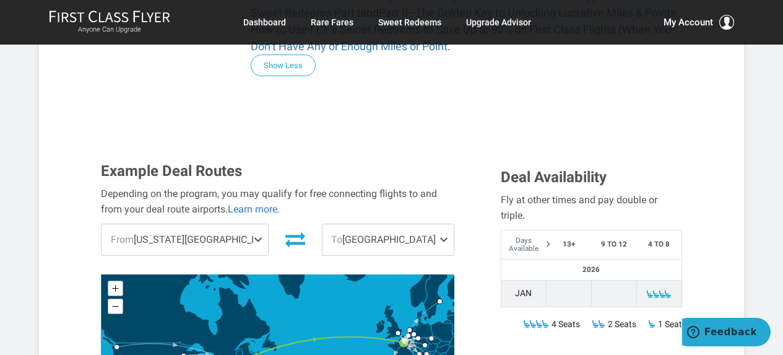
scroll to position [990, 0]
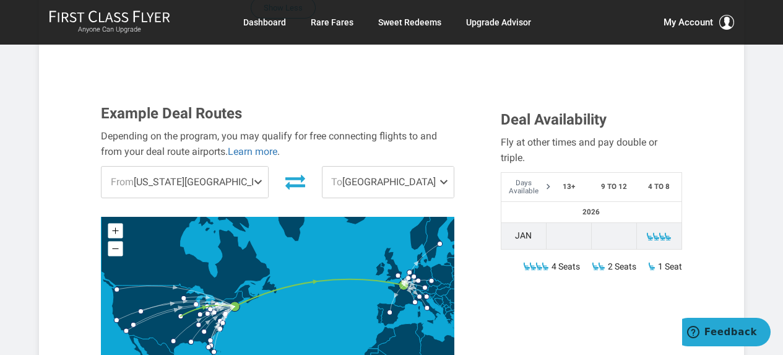
click at [410, 166] on span "To Paris" at bounding box center [387, 181] width 131 height 31
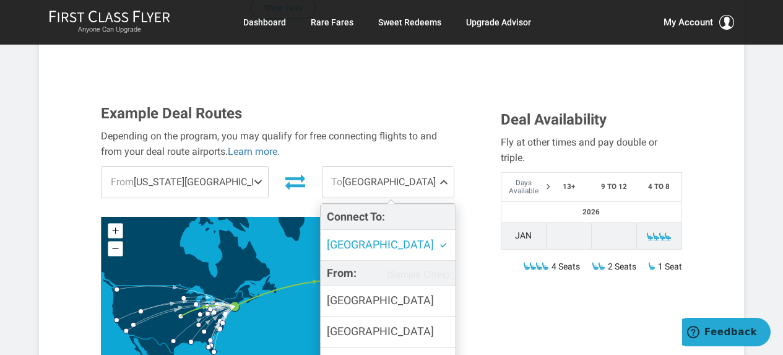
click at [473, 214] on div "Example Deal Routes Depending on the program, you may qualify for free connecti…" at bounding box center [292, 252] width 400 height 294
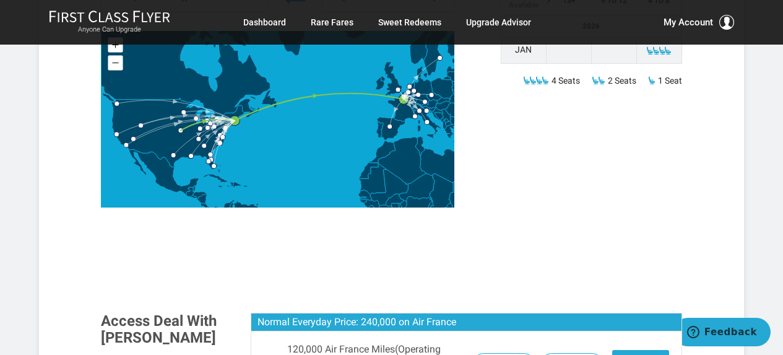
scroll to position [1362, 0]
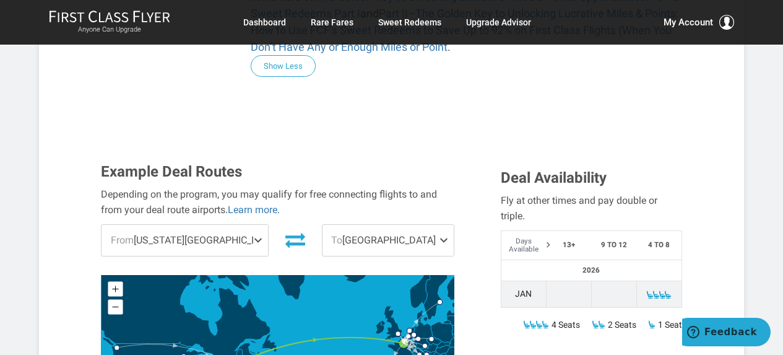
scroll to position [928, 0]
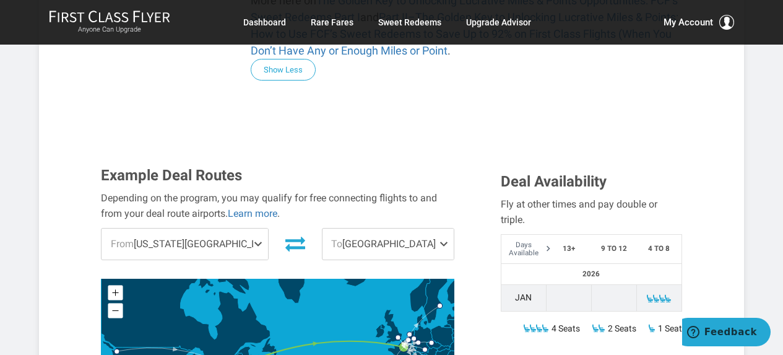
click at [391, 228] on span "To Paris" at bounding box center [387, 243] width 131 height 31
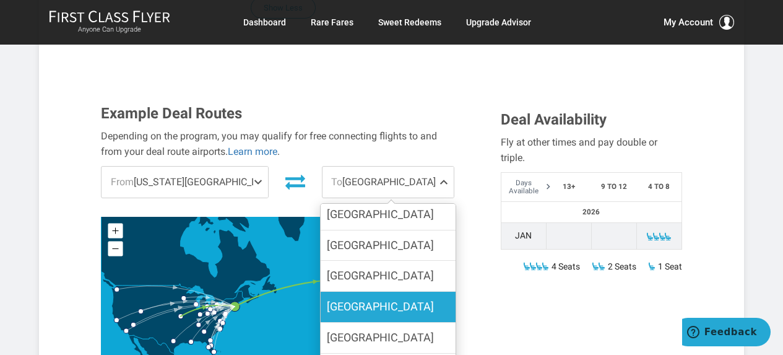
scroll to position [173, 0]
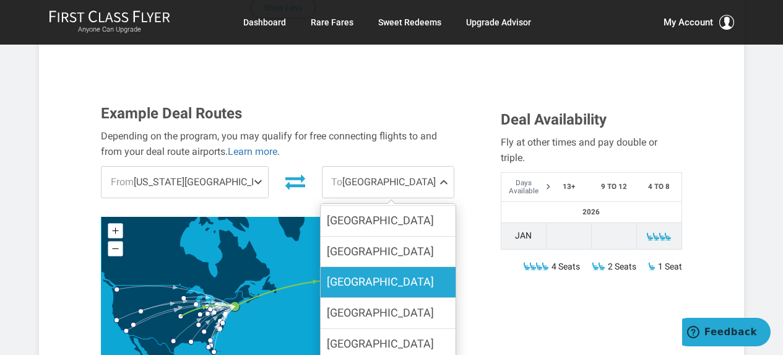
click at [379, 267] on label "Madrid" at bounding box center [388, 282] width 135 height 30
click at [0, 0] on input "Madrid" at bounding box center [0, 0] width 0 height 0
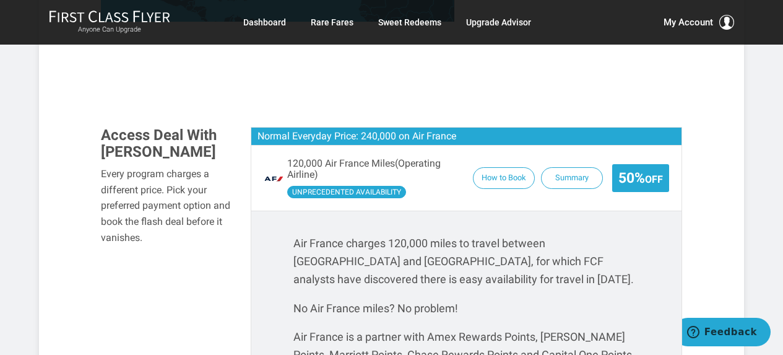
scroll to position [1460, 0]
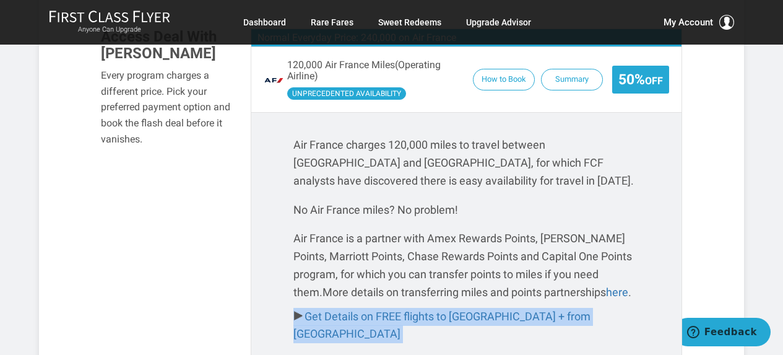
scroll to position [1398, 0]
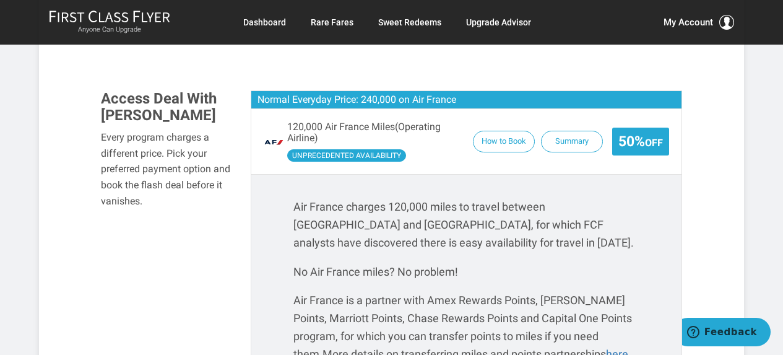
click at [260, 219] on div "Air France charges 120,000 miles to travel between Boston and Paris , for which…" at bounding box center [466, 298] width 430 height 249
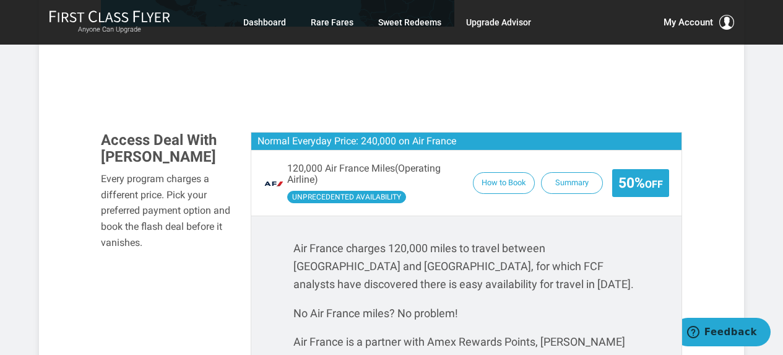
scroll to position [1336, 0]
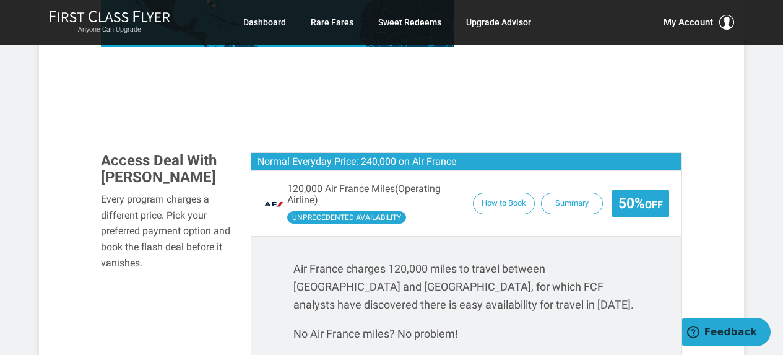
drag, startPoint x: 742, startPoint y: 71, endPoint x: 750, endPoint y: 54, distance: 18.3
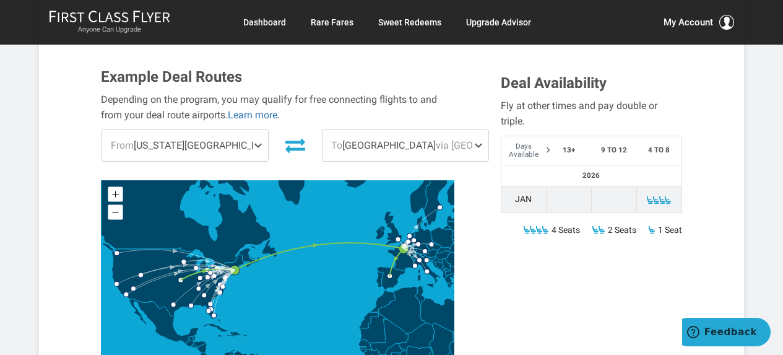
scroll to position [841, 0]
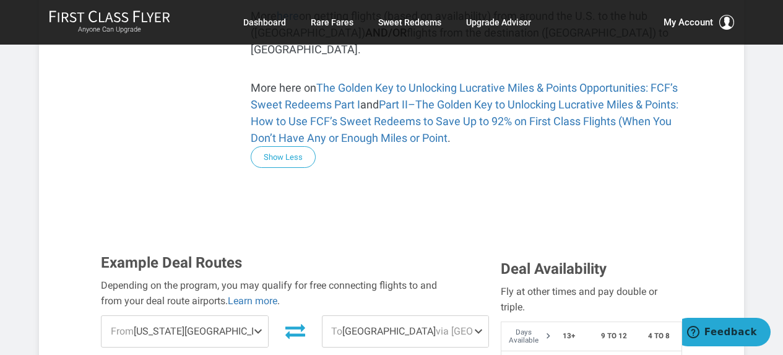
click at [278, 325] on span "via Boston" at bounding box center [332, 331] width 109 height 12
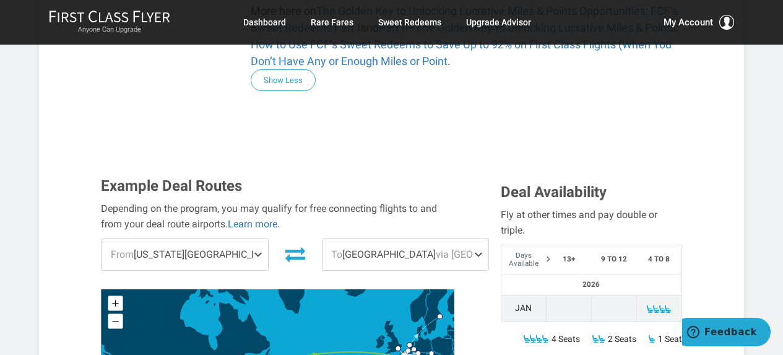
scroll to position [965, 0]
